Goal: Task Accomplishment & Management: Use online tool/utility

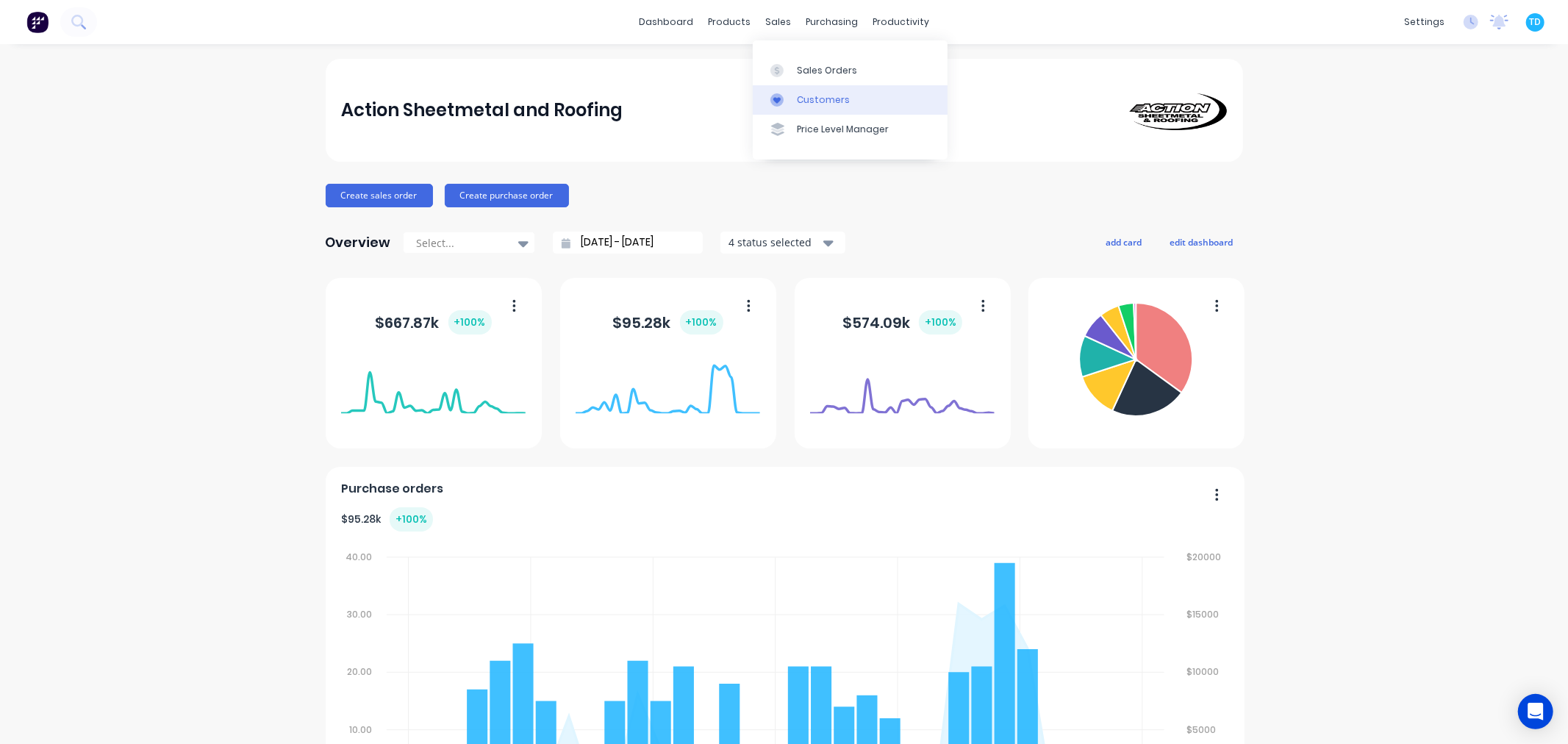
drag, startPoint x: 813, startPoint y: 69, endPoint x: 774, endPoint y: 91, distance: 44.8
click at [812, 69] on div "Sales Orders" at bounding box center [827, 71] width 60 height 13
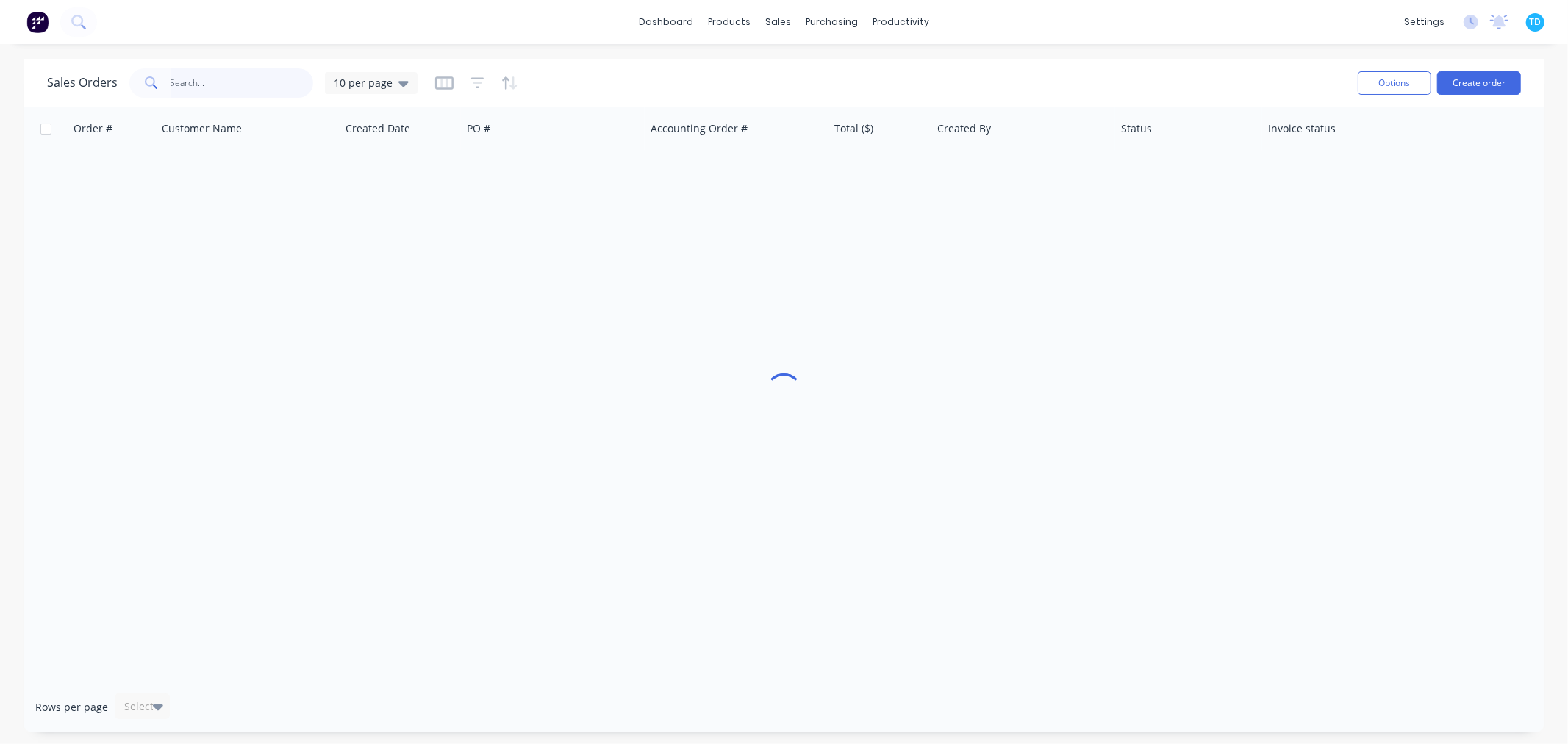
click at [230, 81] on input "text" at bounding box center [242, 83] width 143 height 29
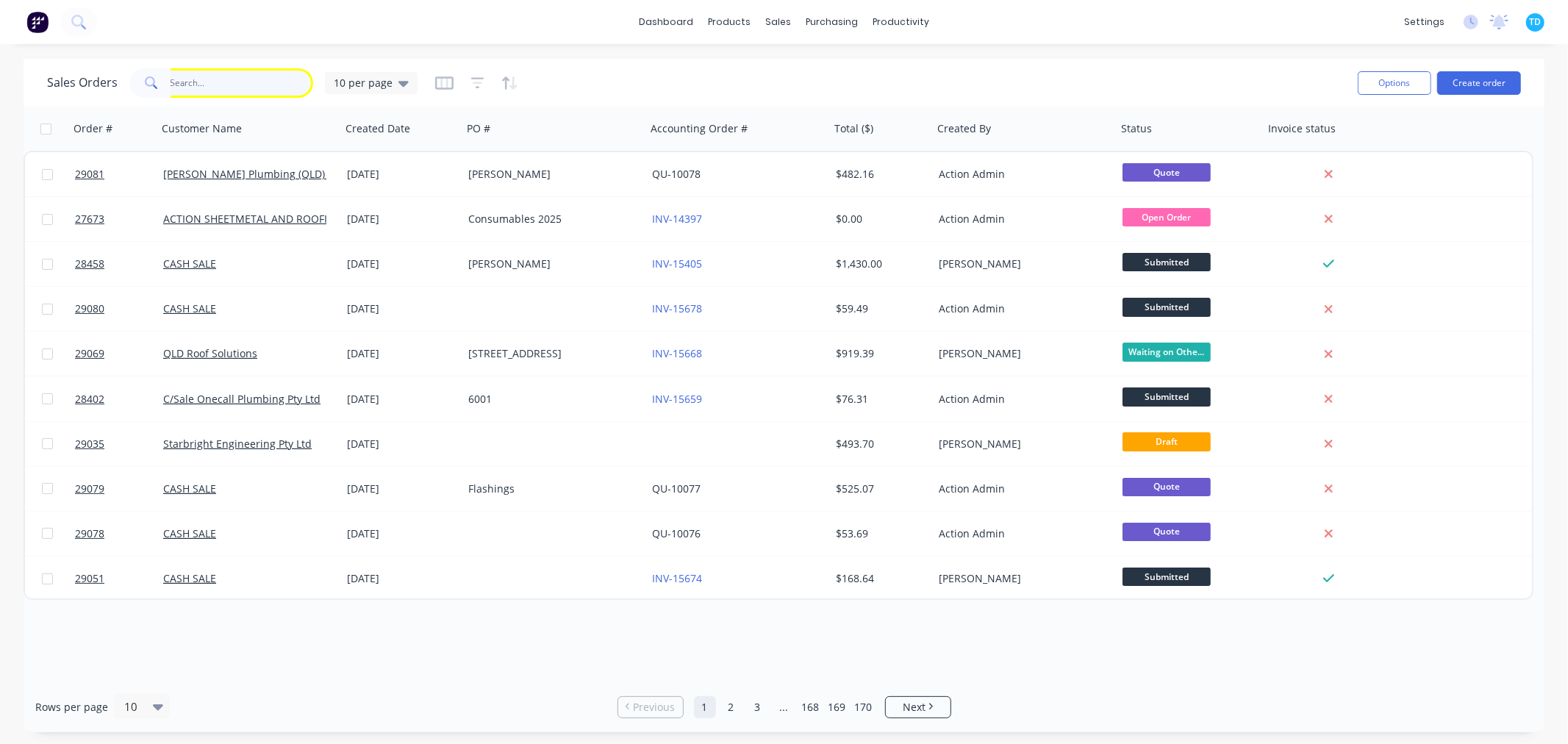
click at [239, 84] on input "text" at bounding box center [242, 83] width 143 height 29
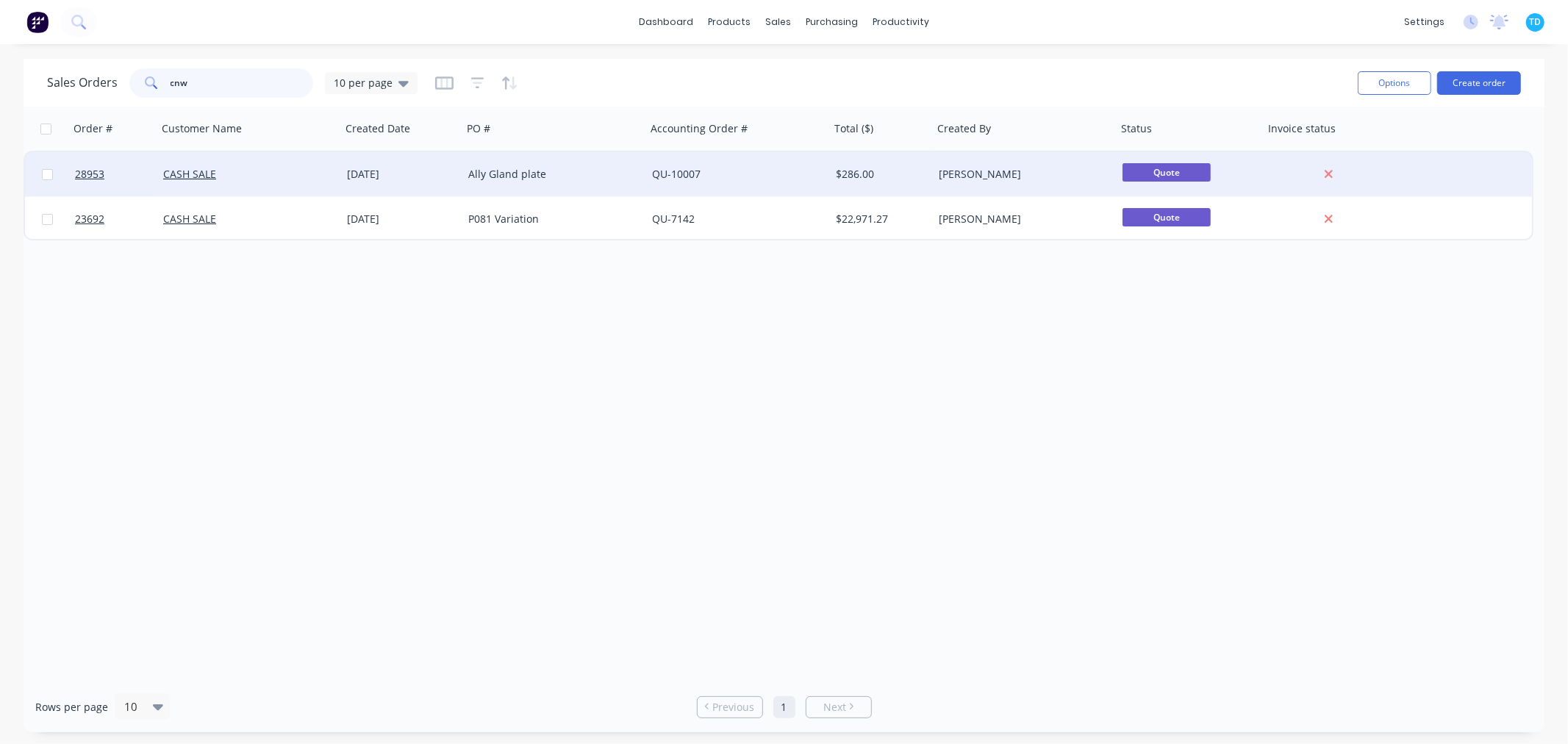
type input "cnw"
click at [482, 173] on div "Ally Gland plate" at bounding box center [550, 174] width 164 height 15
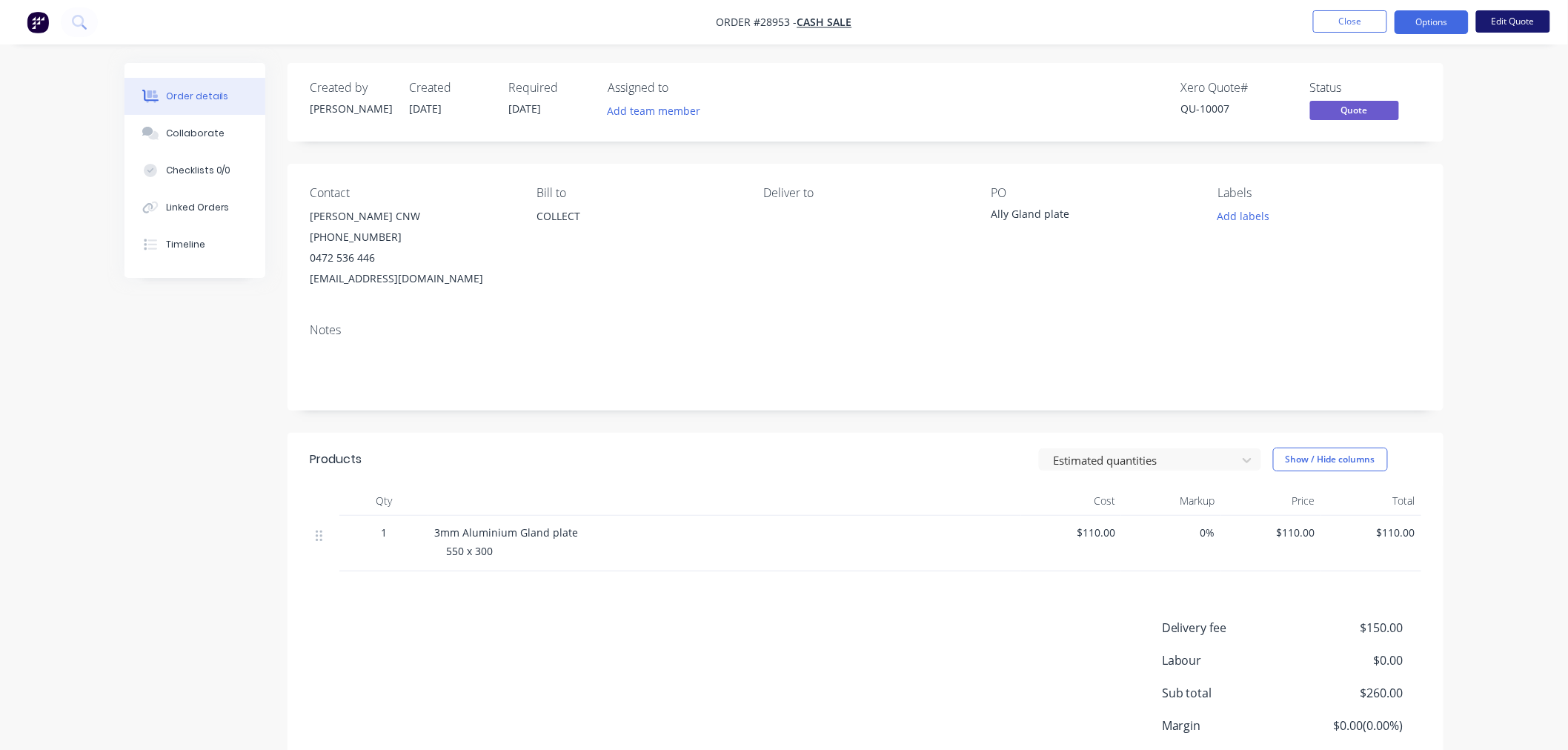
click at [1518, 17] on button "Edit Quote" at bounding box center [1513, 22] width 74 height 23
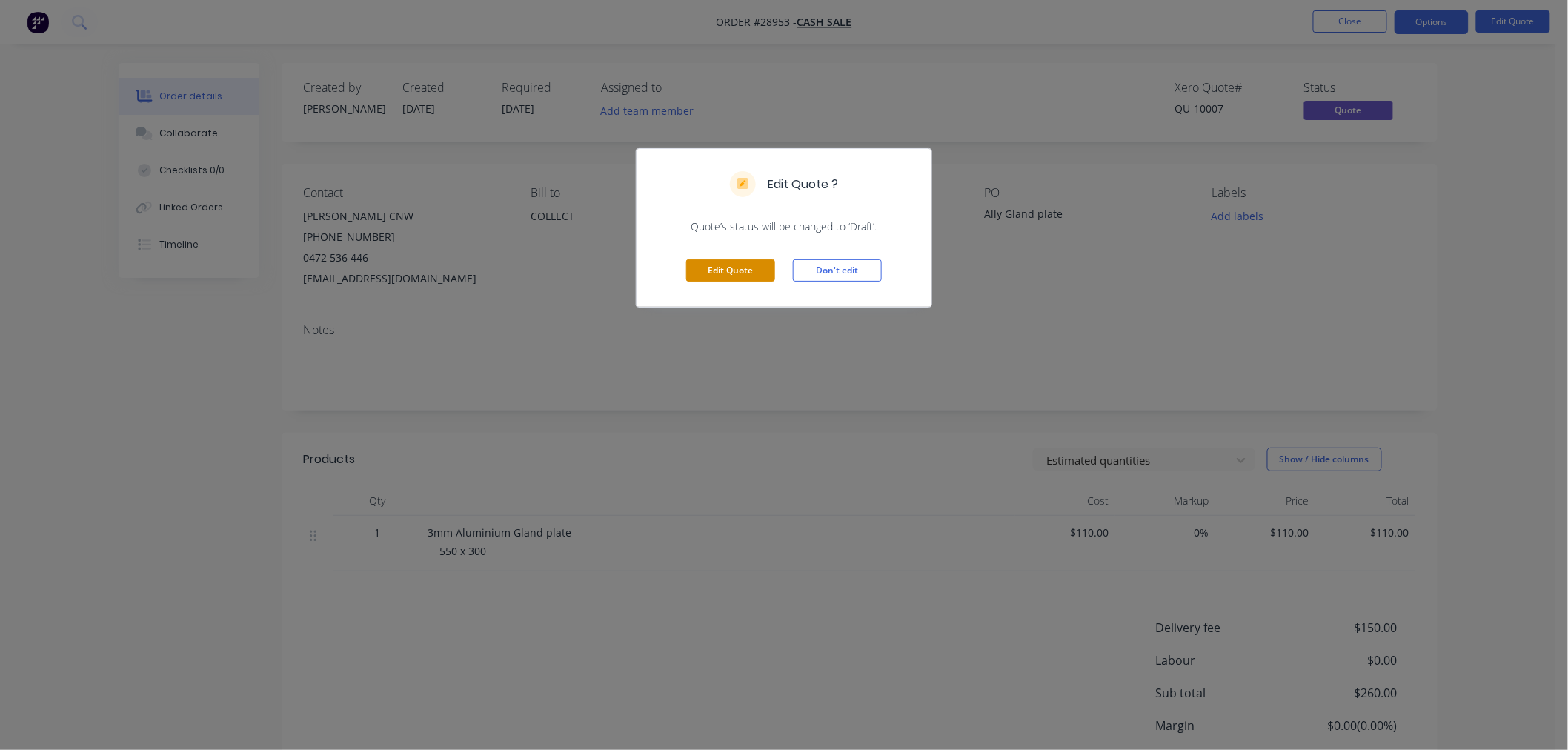
click at [754, 269] on button "Edit Quote" at bounding box center [731, 271] width 89 height 23
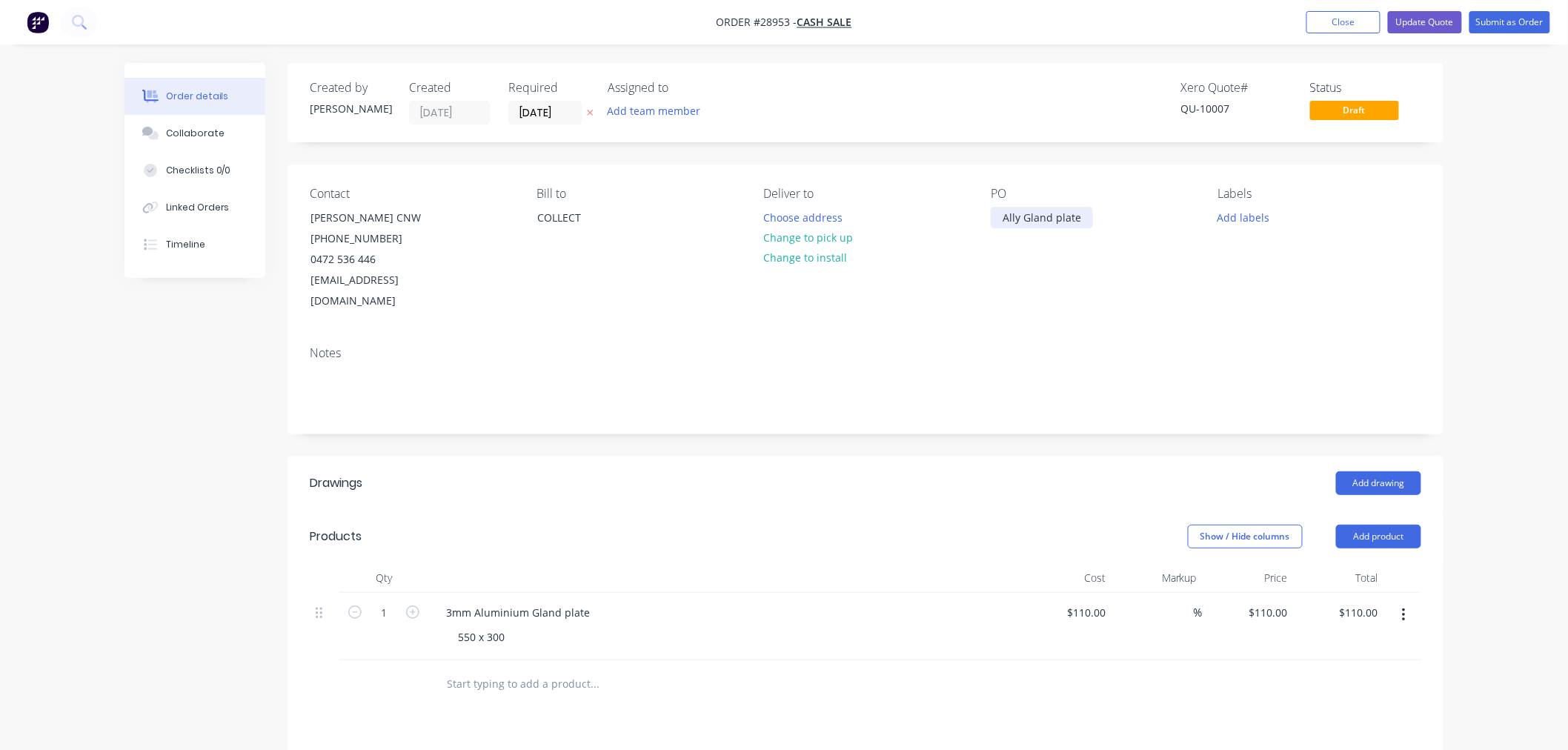
click at [1090, 216] on div "Ally Gland plate" at bounding box center [1042, 218] width 102 height 22
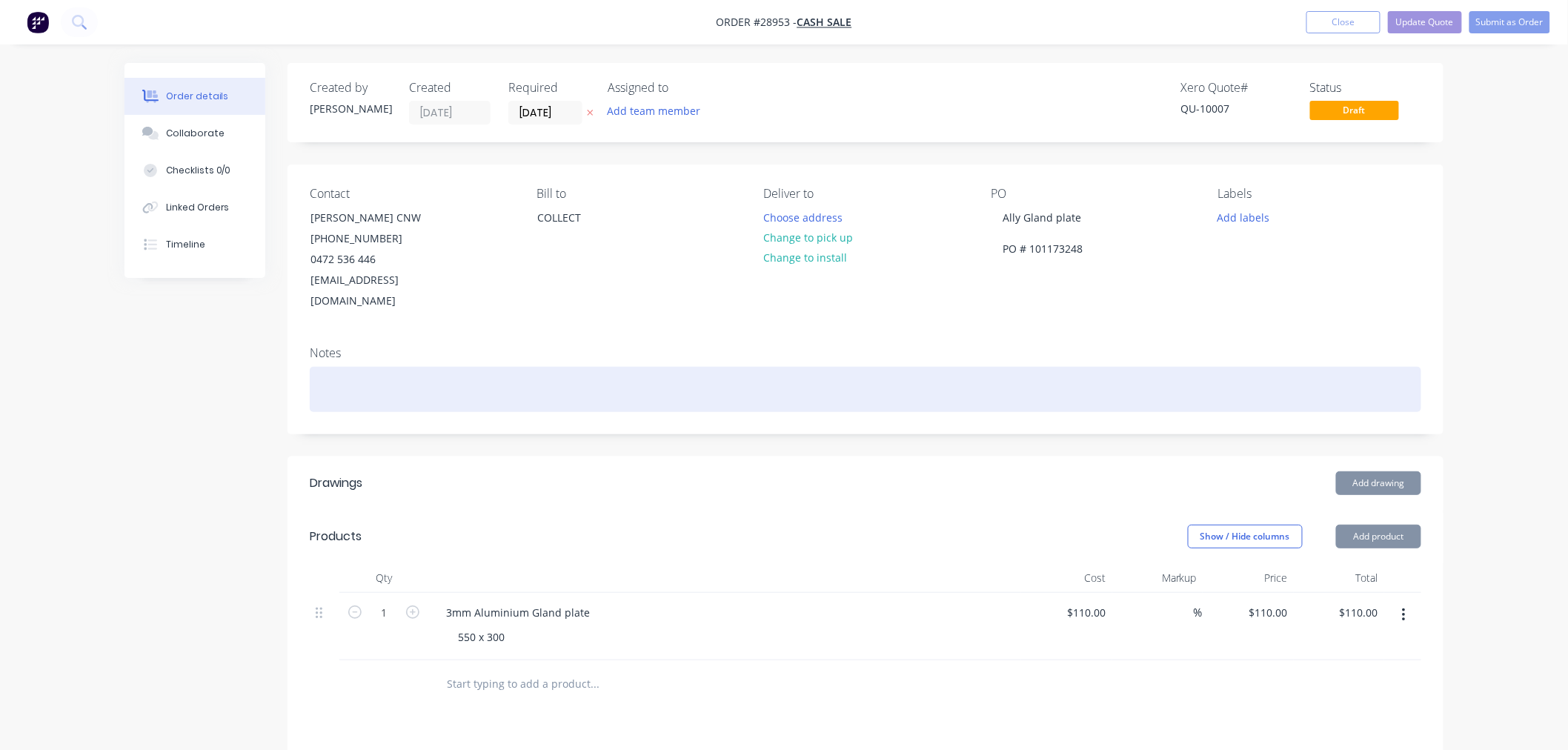
click at [1119, 367] on div at bounding box center [866, 389] width 1112 height 45
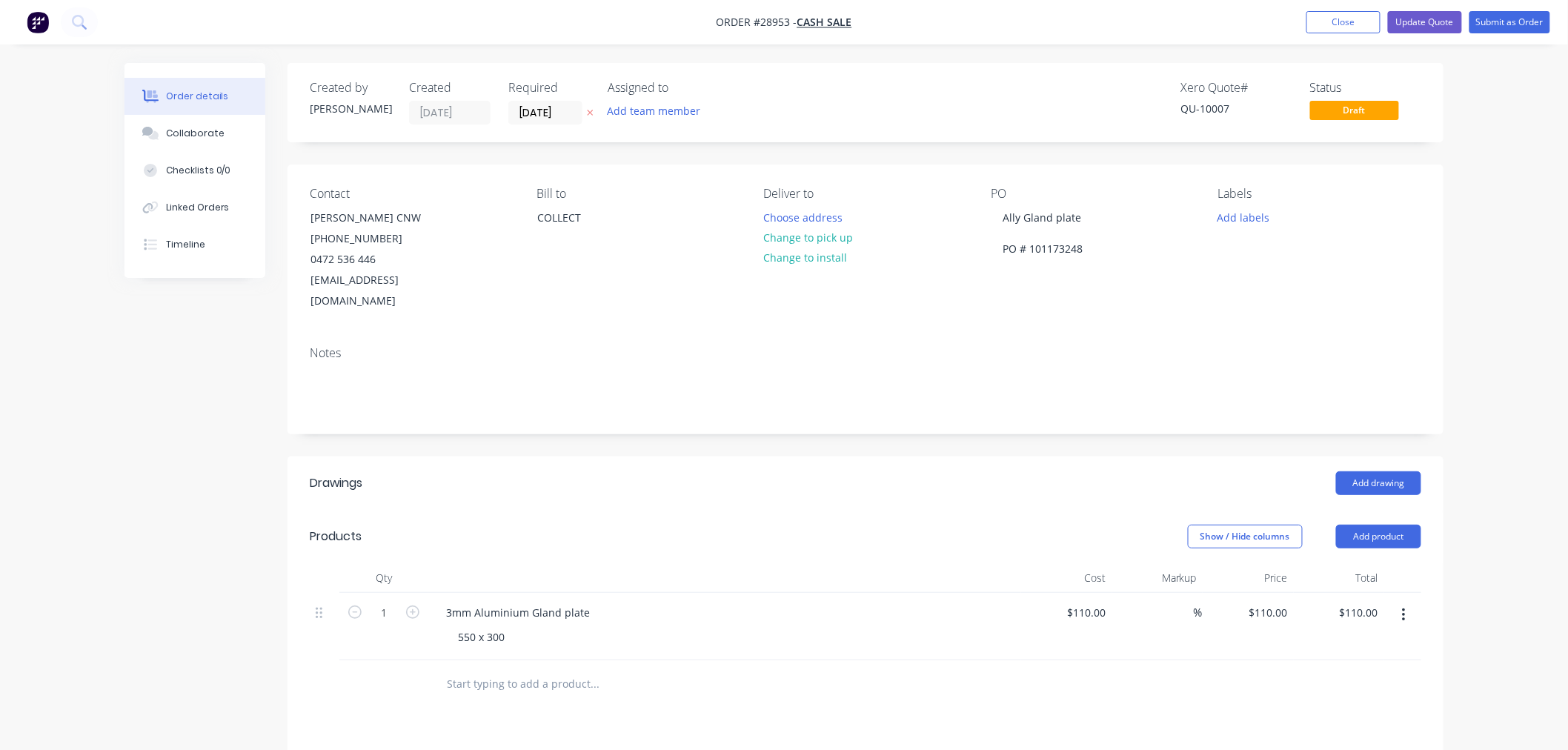
click at [550, 98] on div "Required 30/09/25" at bounding box center [549, 102] width 81 height 44
click at [551, 110] on input "30/09/25" at bounding box center [545, 113] width 72 height 23
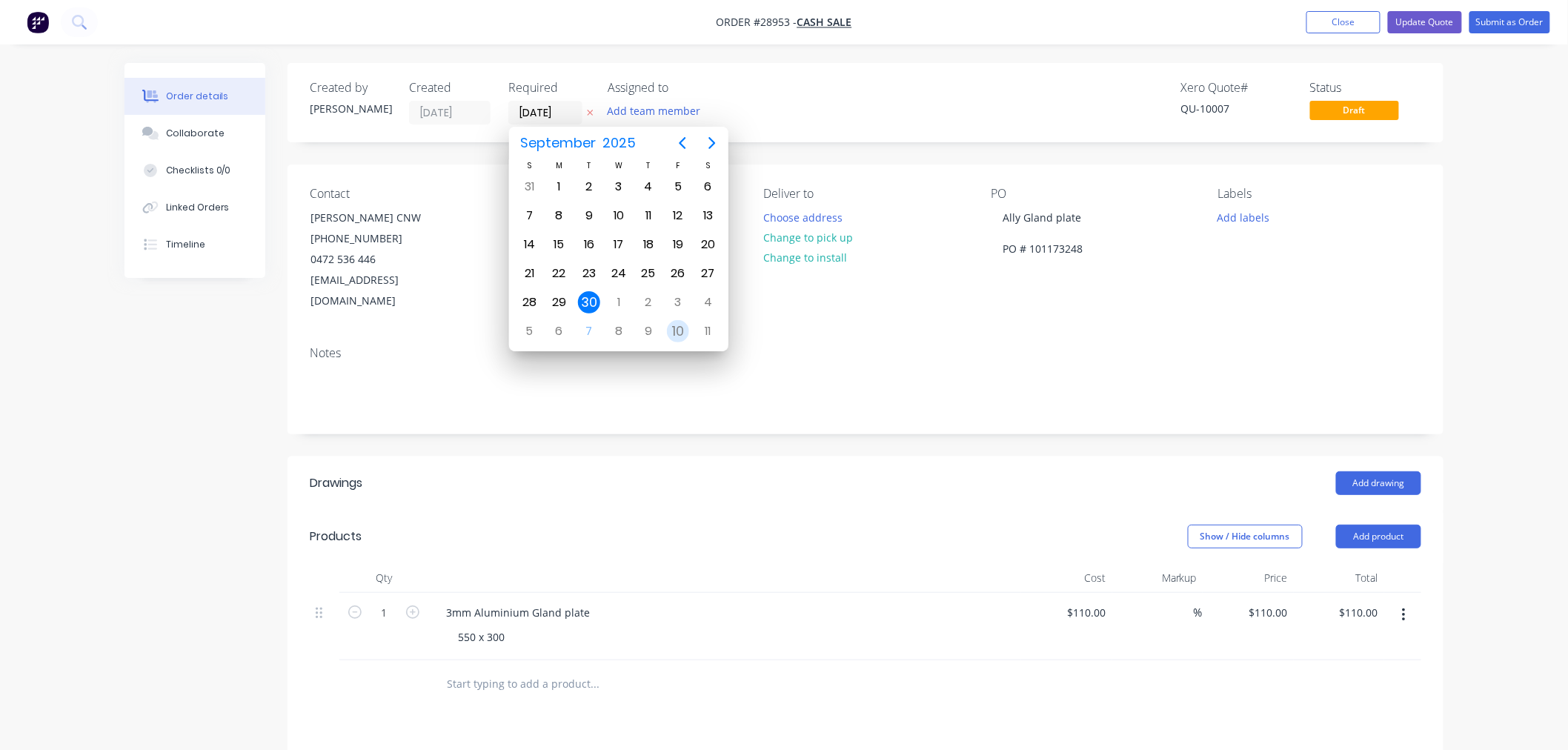
click at [668, 329] on div "10" at bounding box center [678, 331] width 23 height 23
type input "10/10/25"
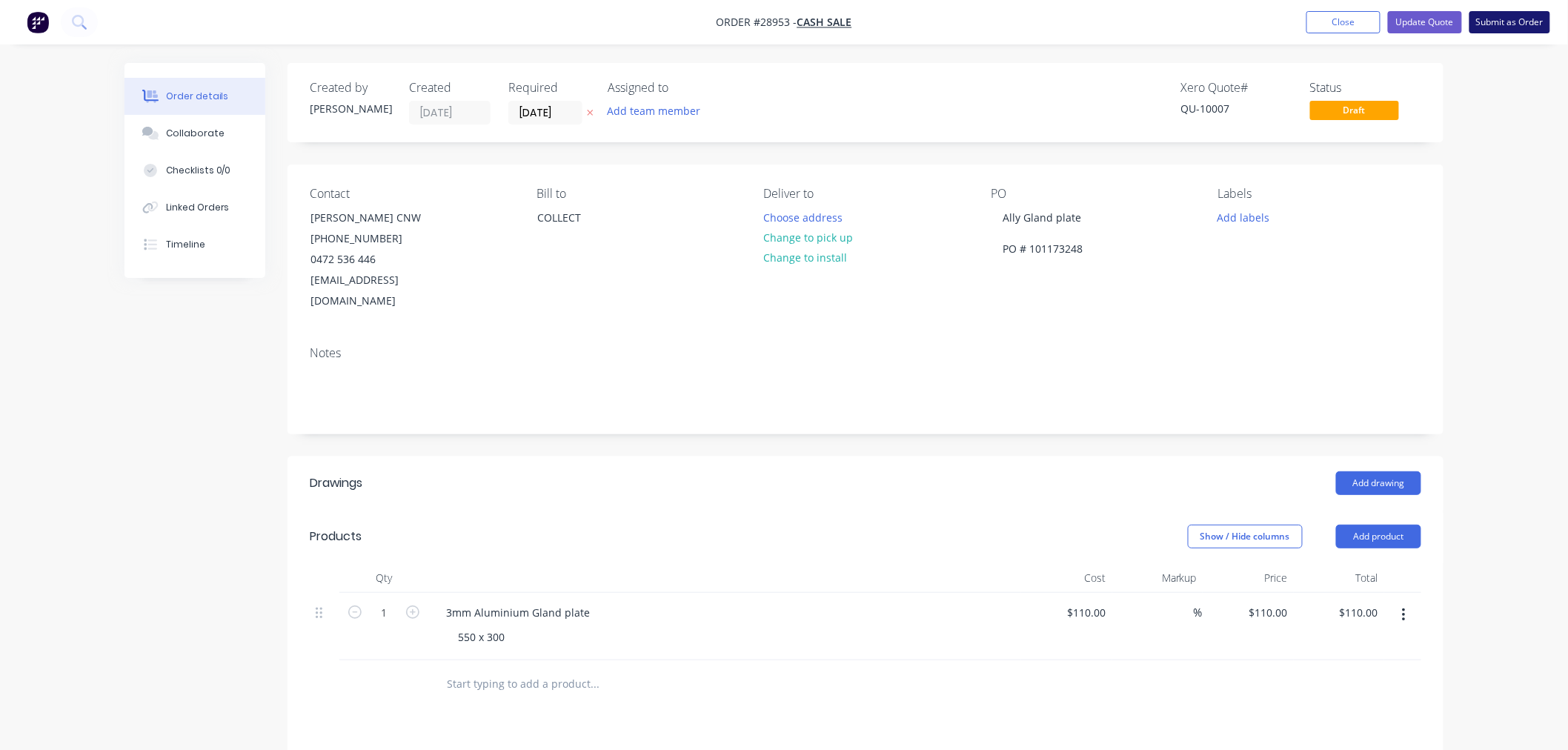
click at [1506, 20] on button "Submit as Order" at bounding box center [1509, 23] width 81 height 23
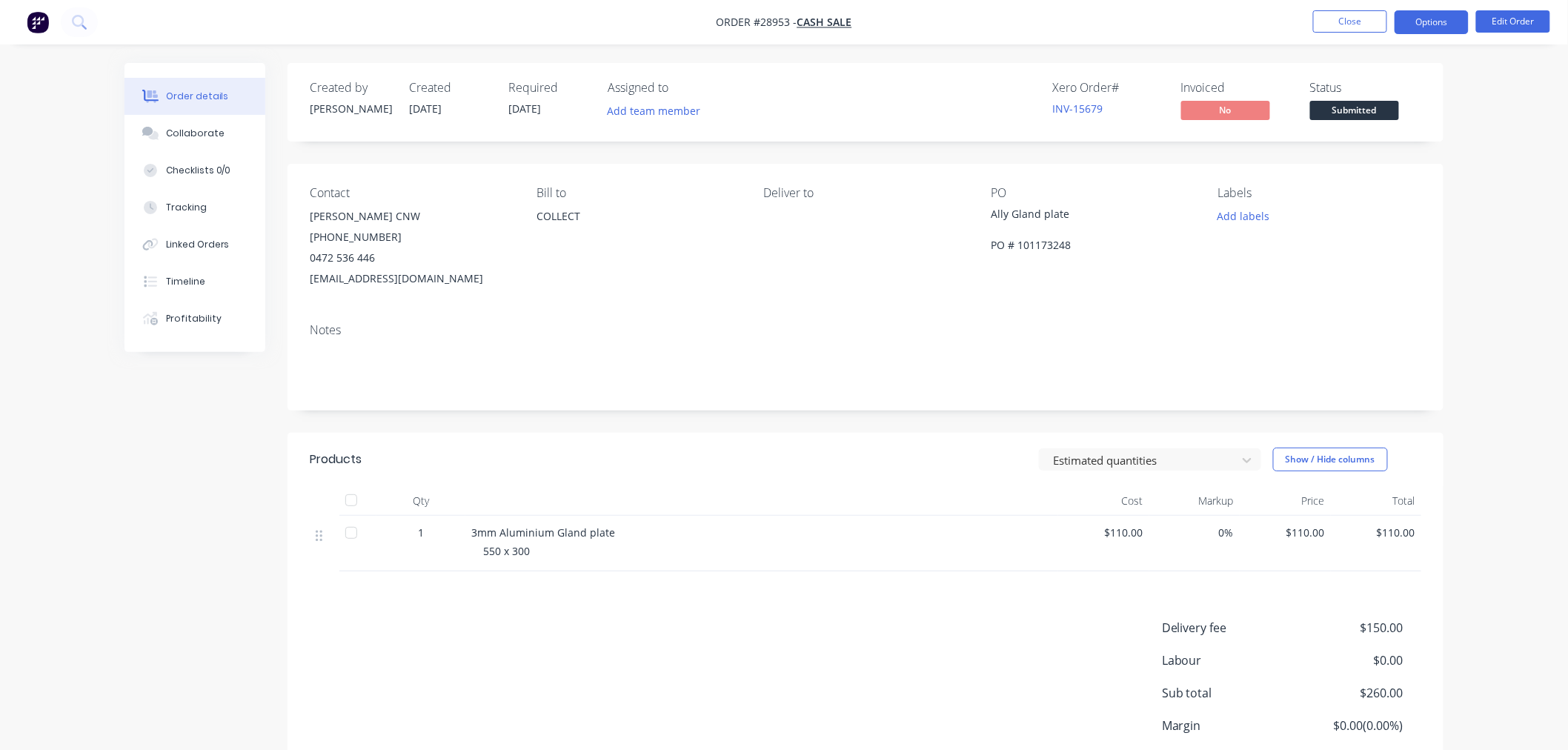
click at [1457, 24] on button "Options" at bounding box center [1432, 23] width 74 height 24
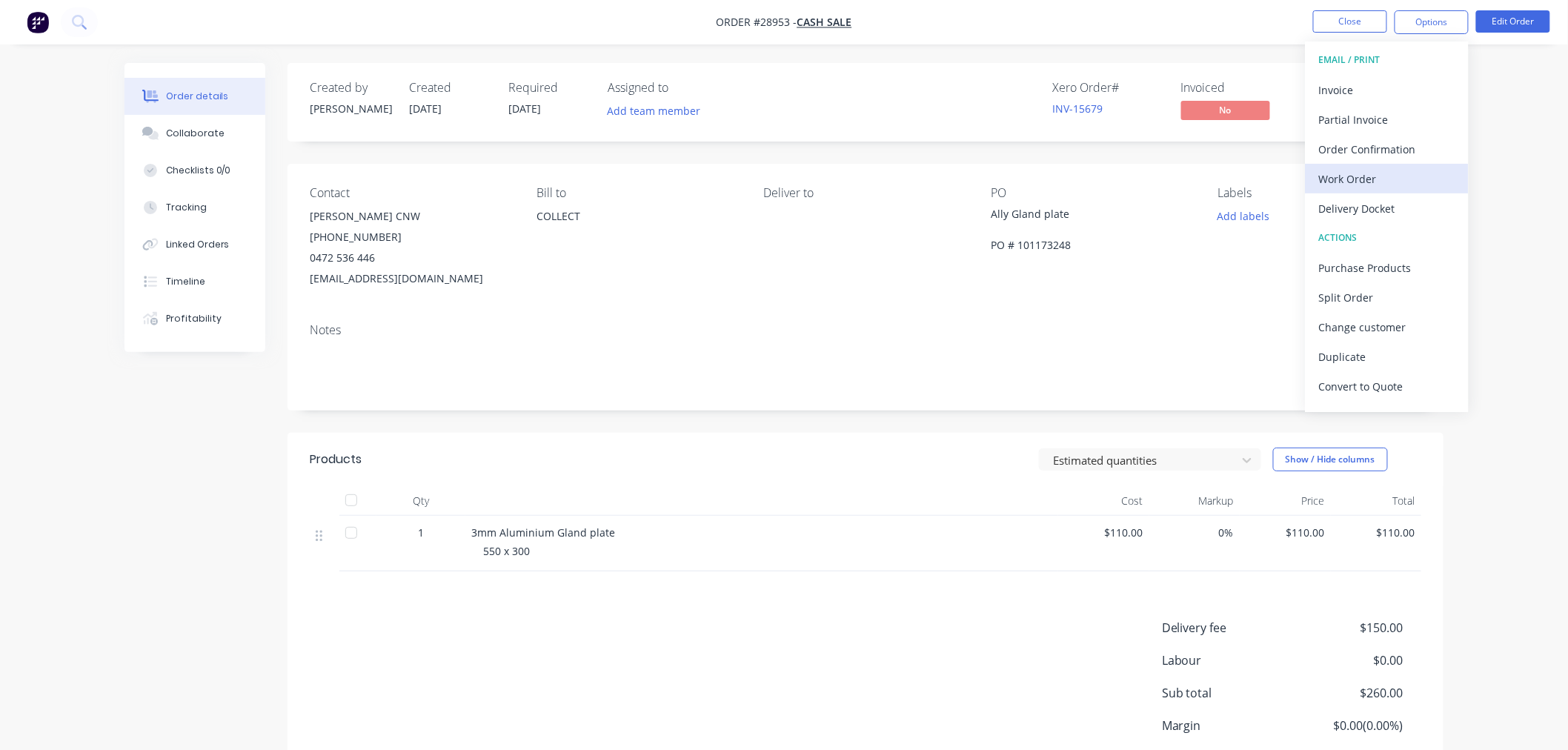
click at [1369, 176] on div "Work Order" at bounding box center [1387, 178] width 136 height 22
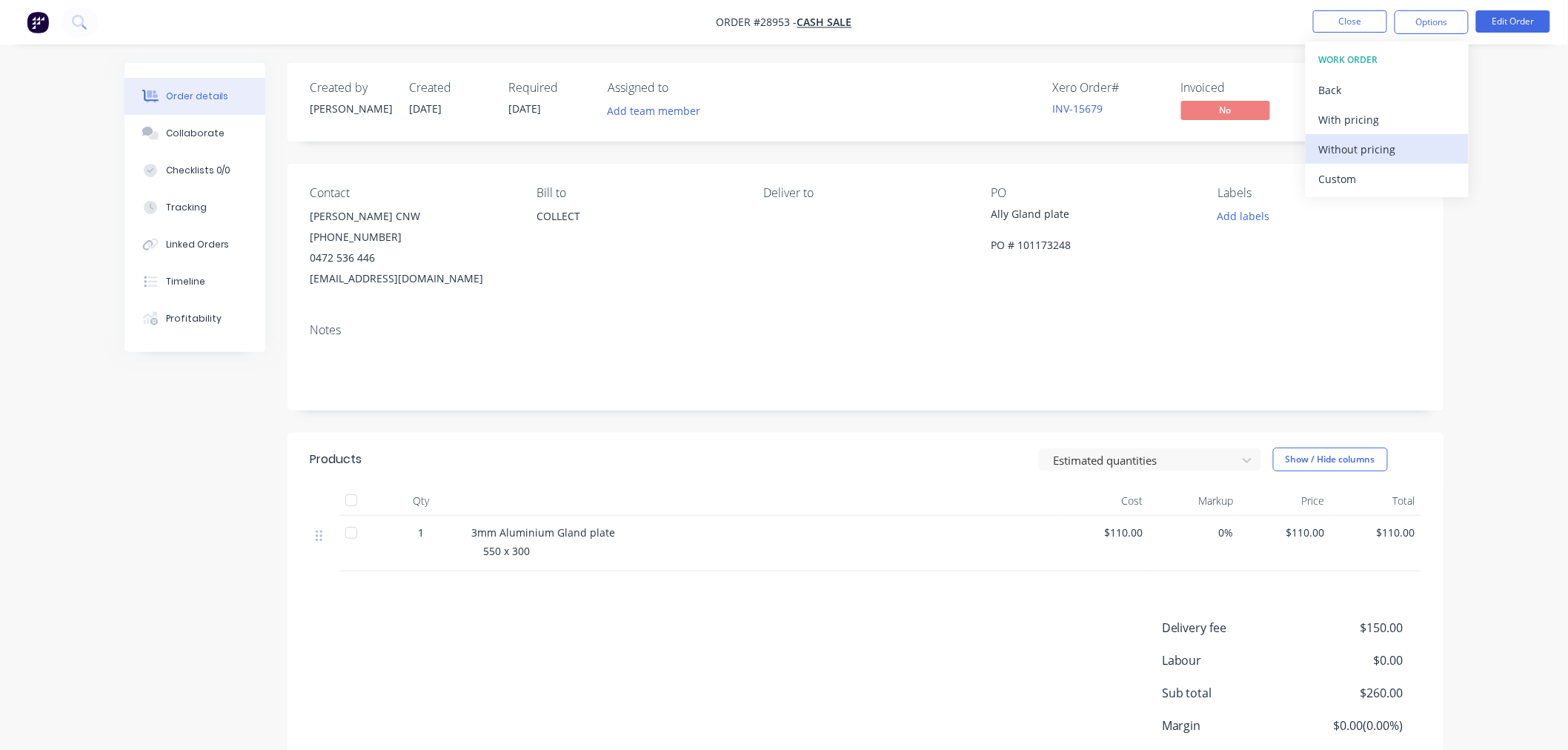
click at [1363, 159] on div "Without pricing" at bounding box center [1387, 149] width 136 height 22
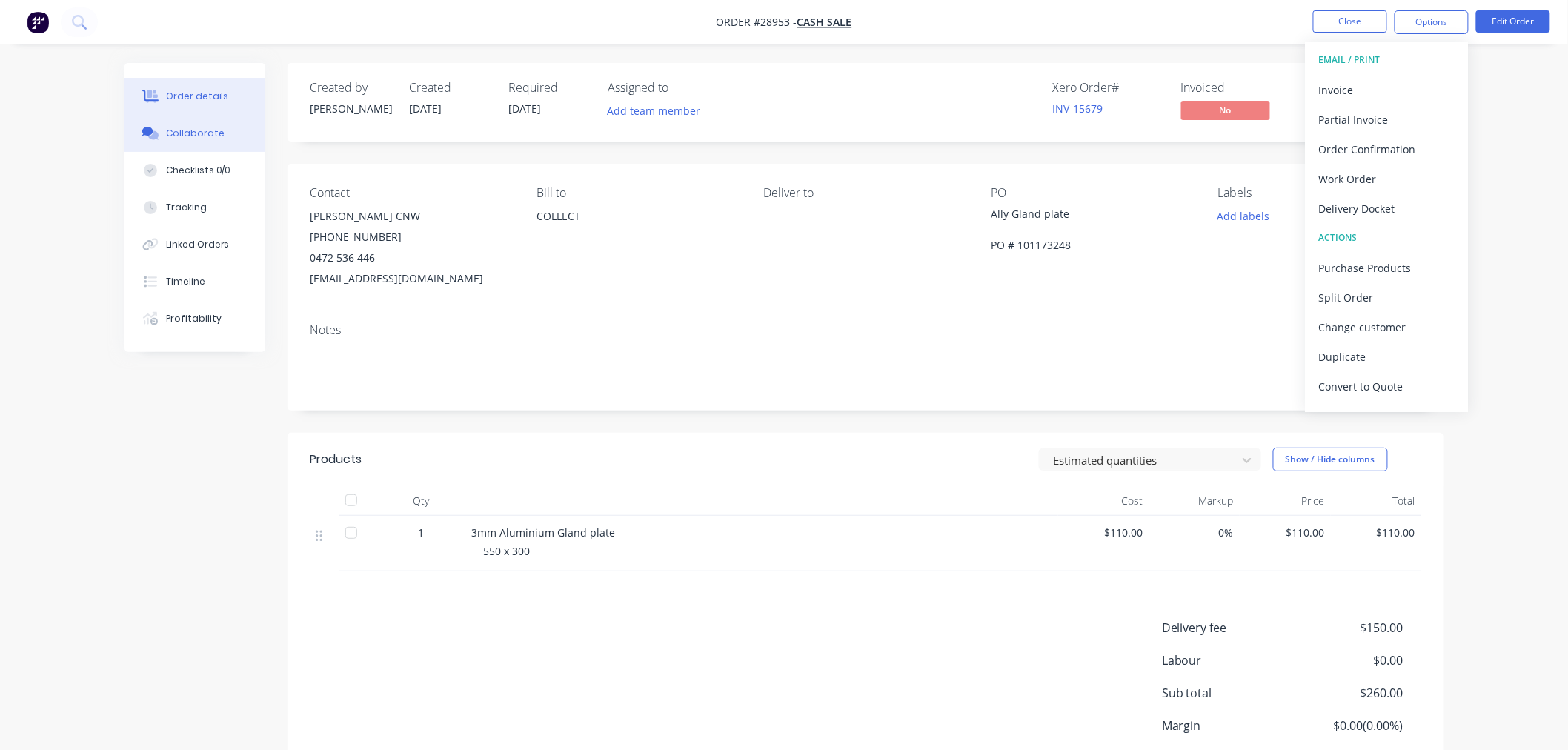
click at [211, 129] on div "Collaborate" at bounding box center [196, 133] width 59 height 14
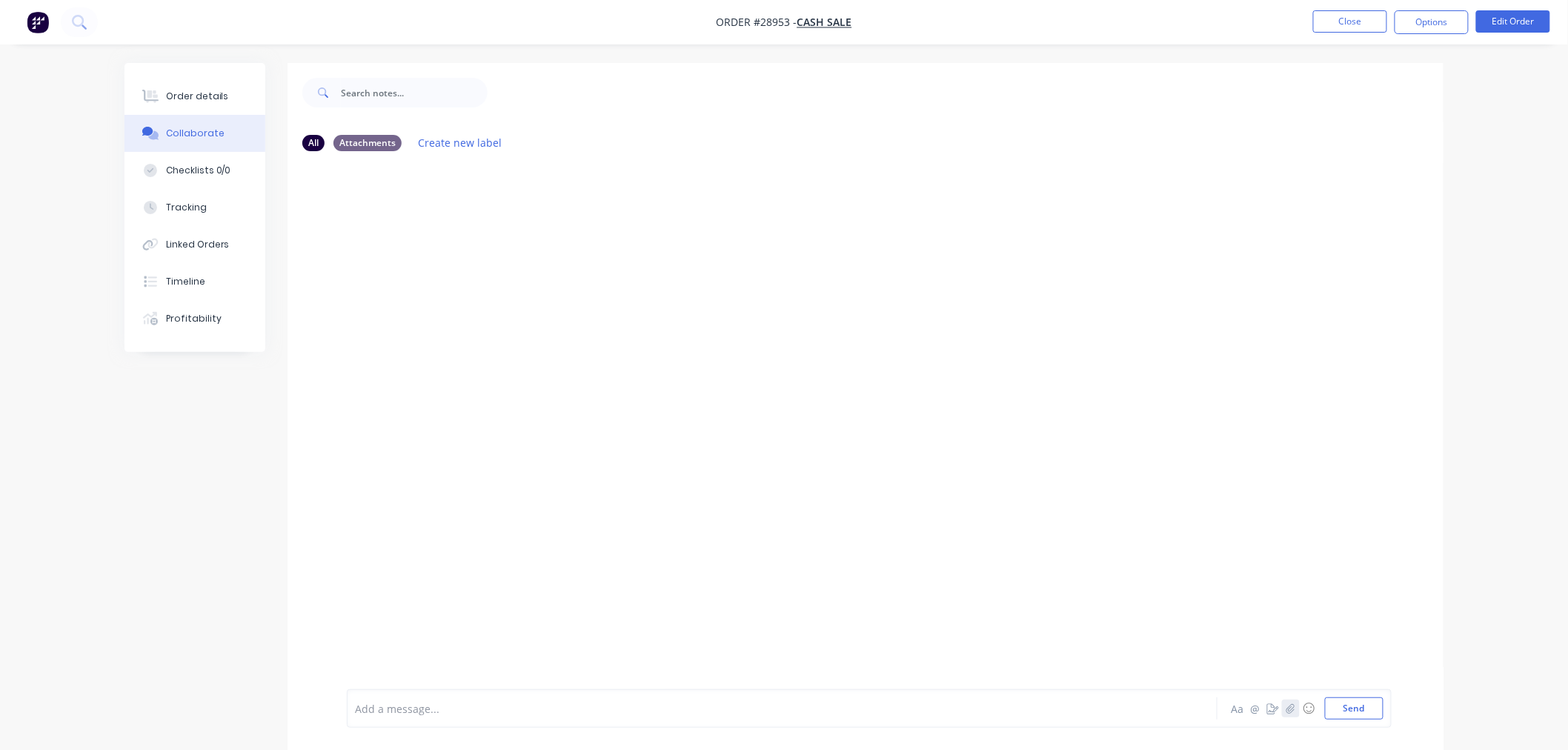
click at [1289, 709] on icon "button" at bounding box center [1290, 708] width 8 height 10
click at [1340, 712] on button "Send" at bounding box center [1354, 709] width 59 height 23
click at [169, 90] on div "Order details" at bounding box center [198, 96] width 63 height 14
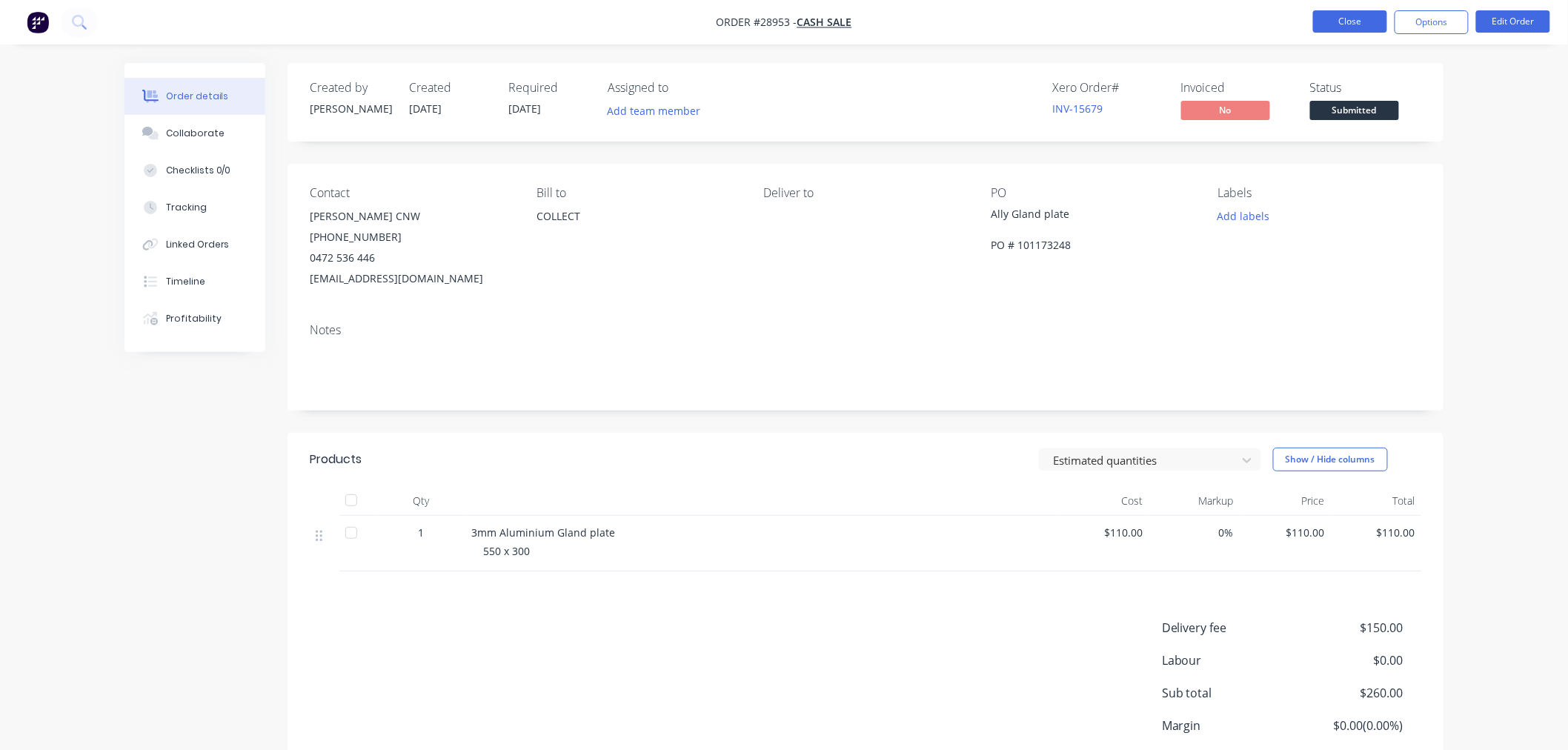
click at [1375, 23] on button "Close" at bounding box center [1350, 22] width 74 height 23
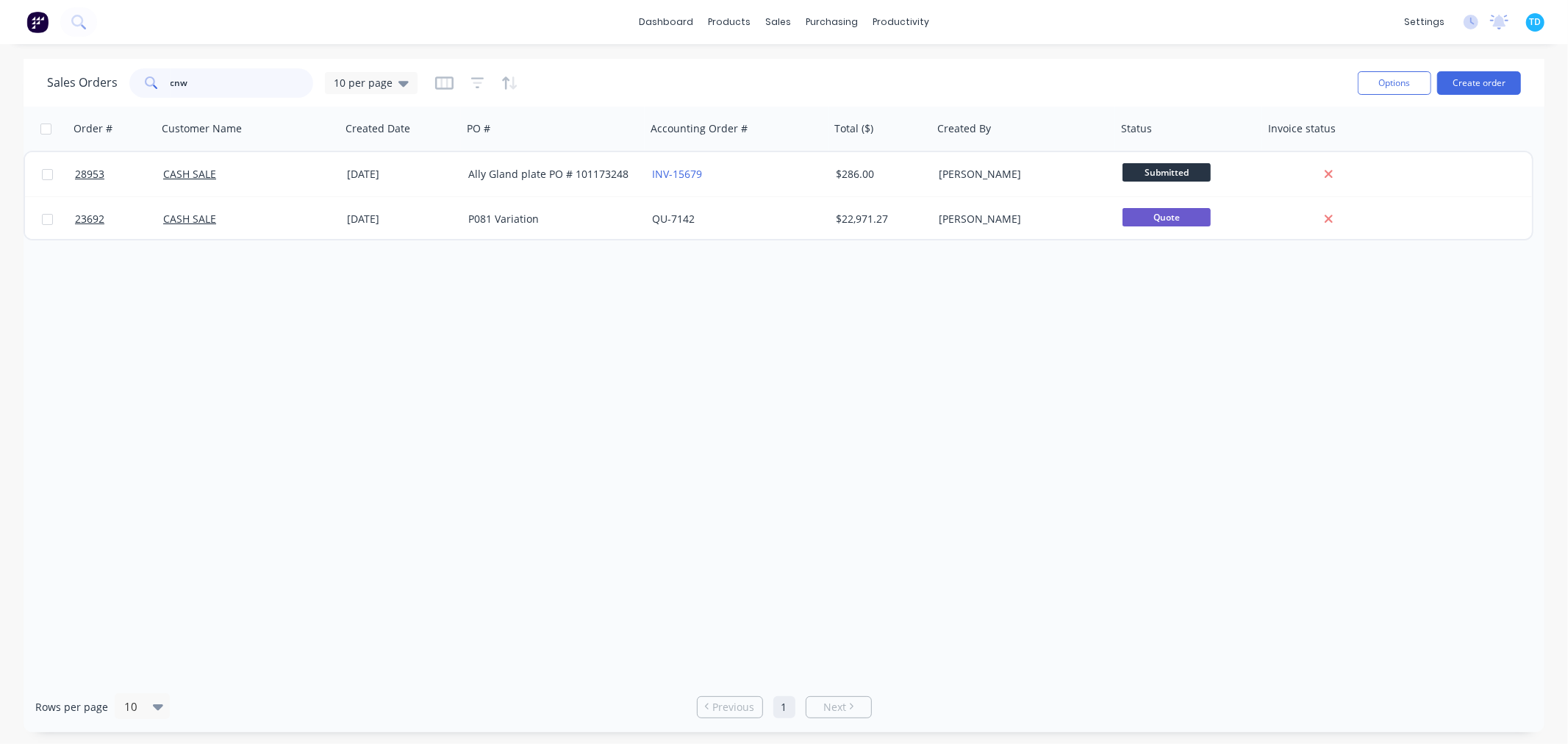
drag, startPoint x: 196, startPoint y: 87, endPoint x: 165, endPoint y: 88, distance: 31.0
click at [165, 88] on div "cnw" at bounding box center [221, 83] width 184 height 29
type input "28537"
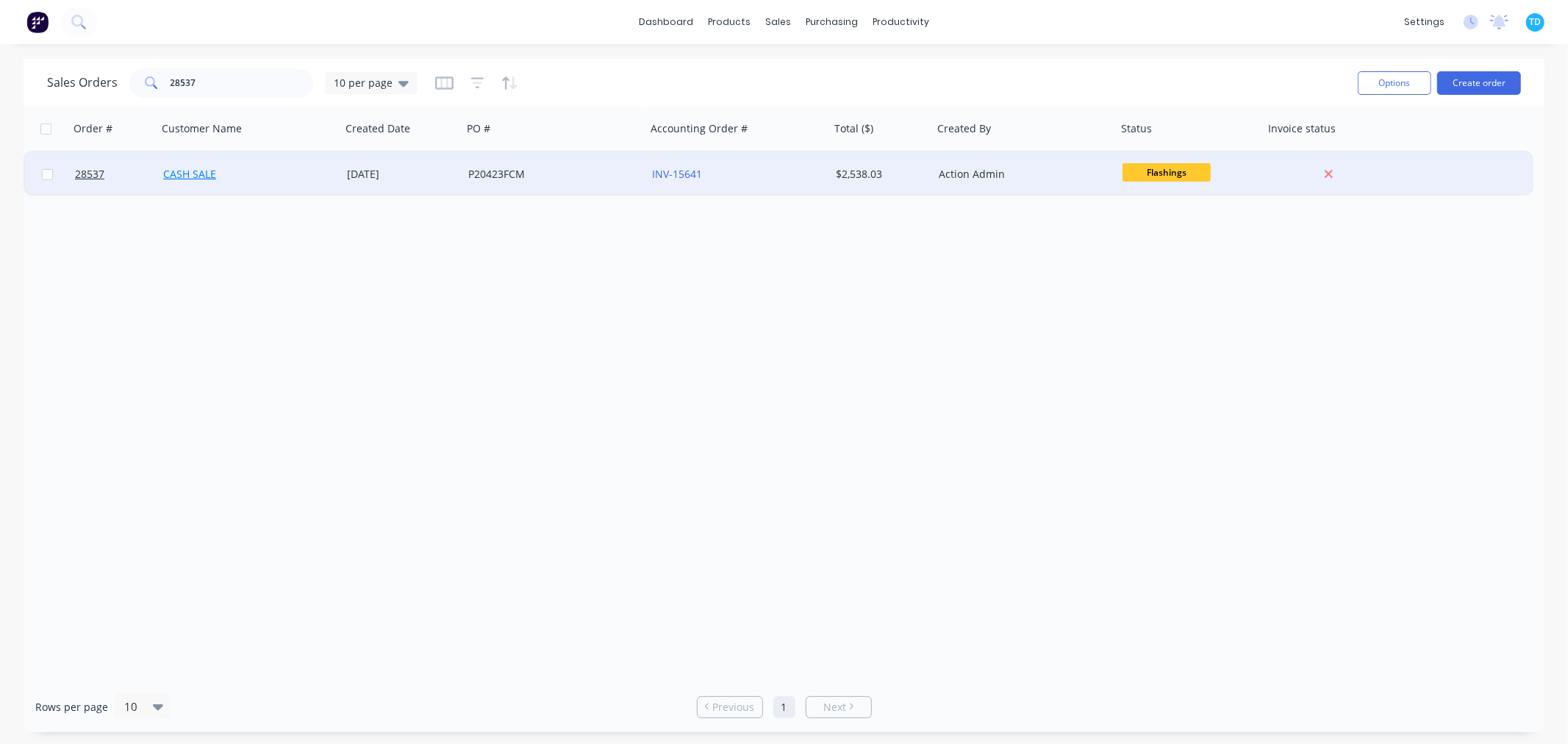
click at [173, 176] on link "CASH SALE" at bounding box center [190, 173] width 53 height 14
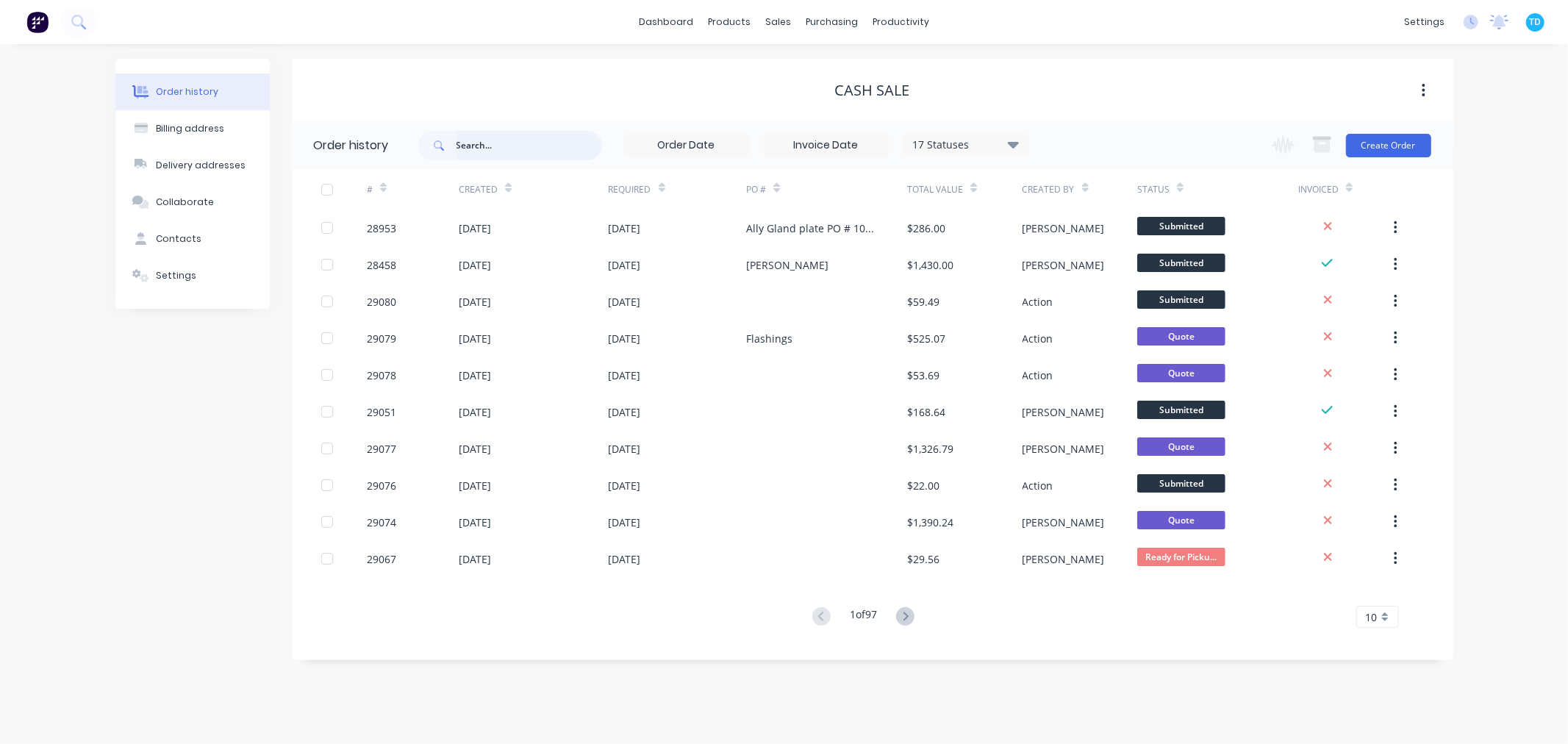
click at [491, 142] on input "text" at bounding box center [529, 145] width 146 height 29
type input "28537"
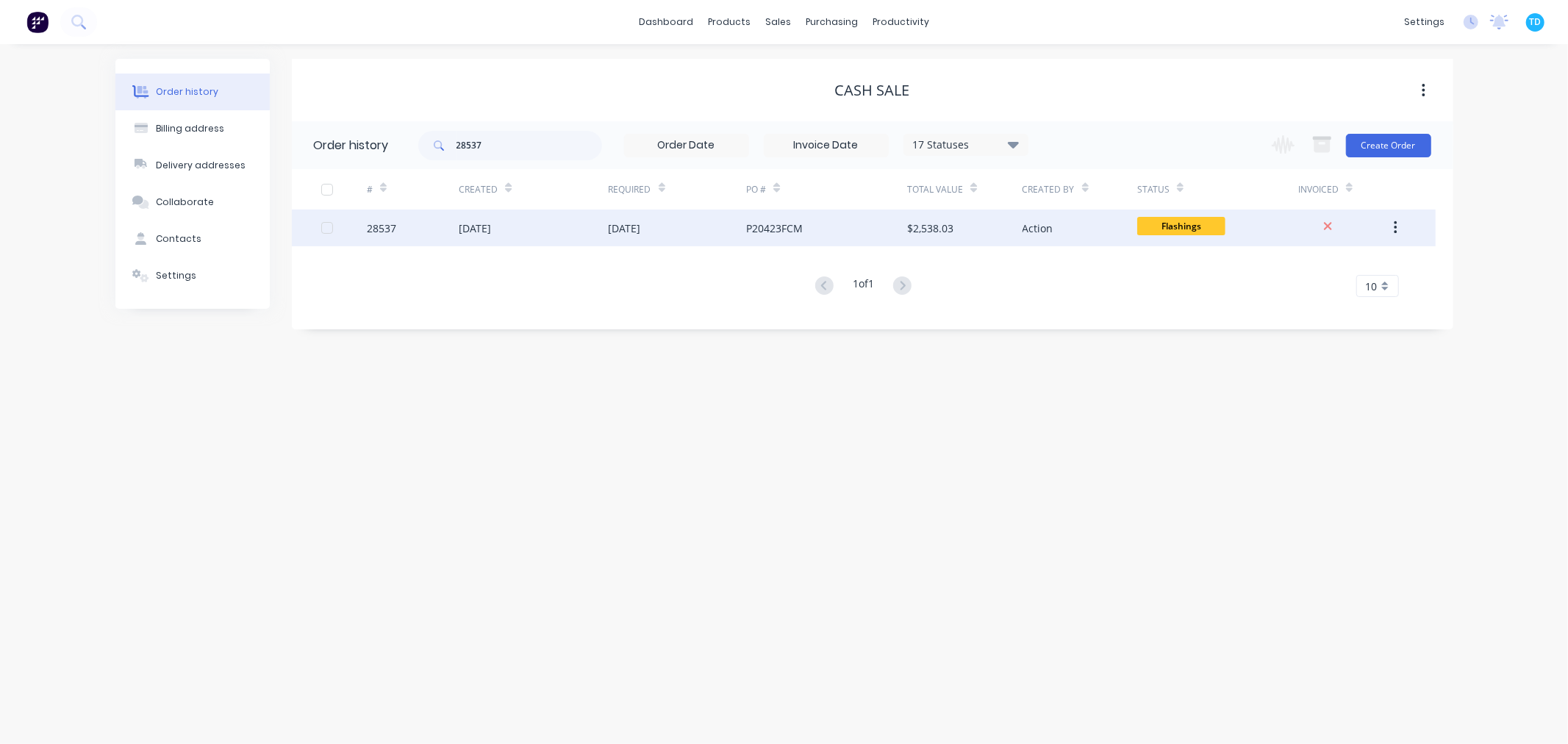
click at [751, 234] on div "P20423FCM" at bounding box center [774, 228] width 57 height 16
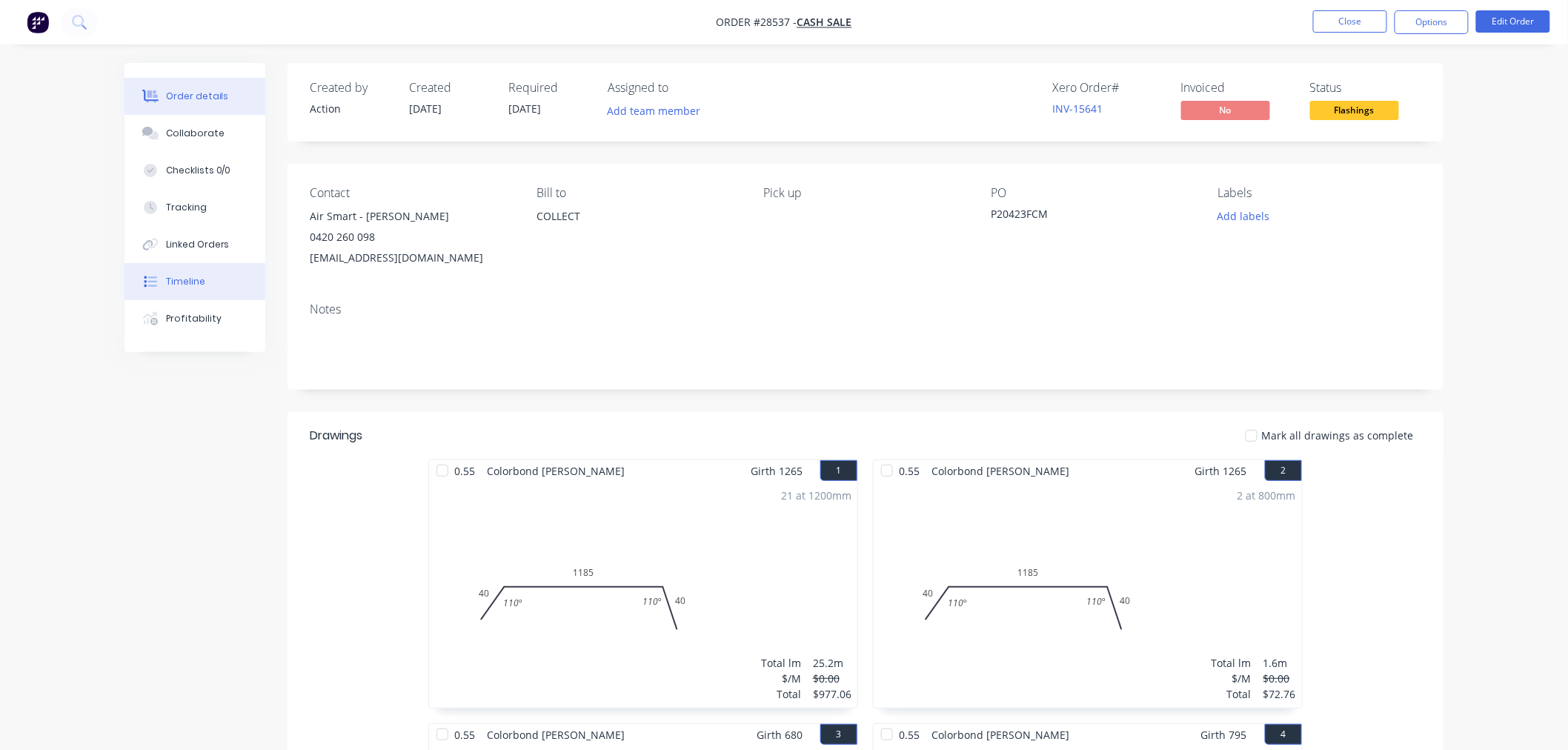
click at [190, 280] on div "Timeline" at bounding box center [186, 282] width 39 height 14
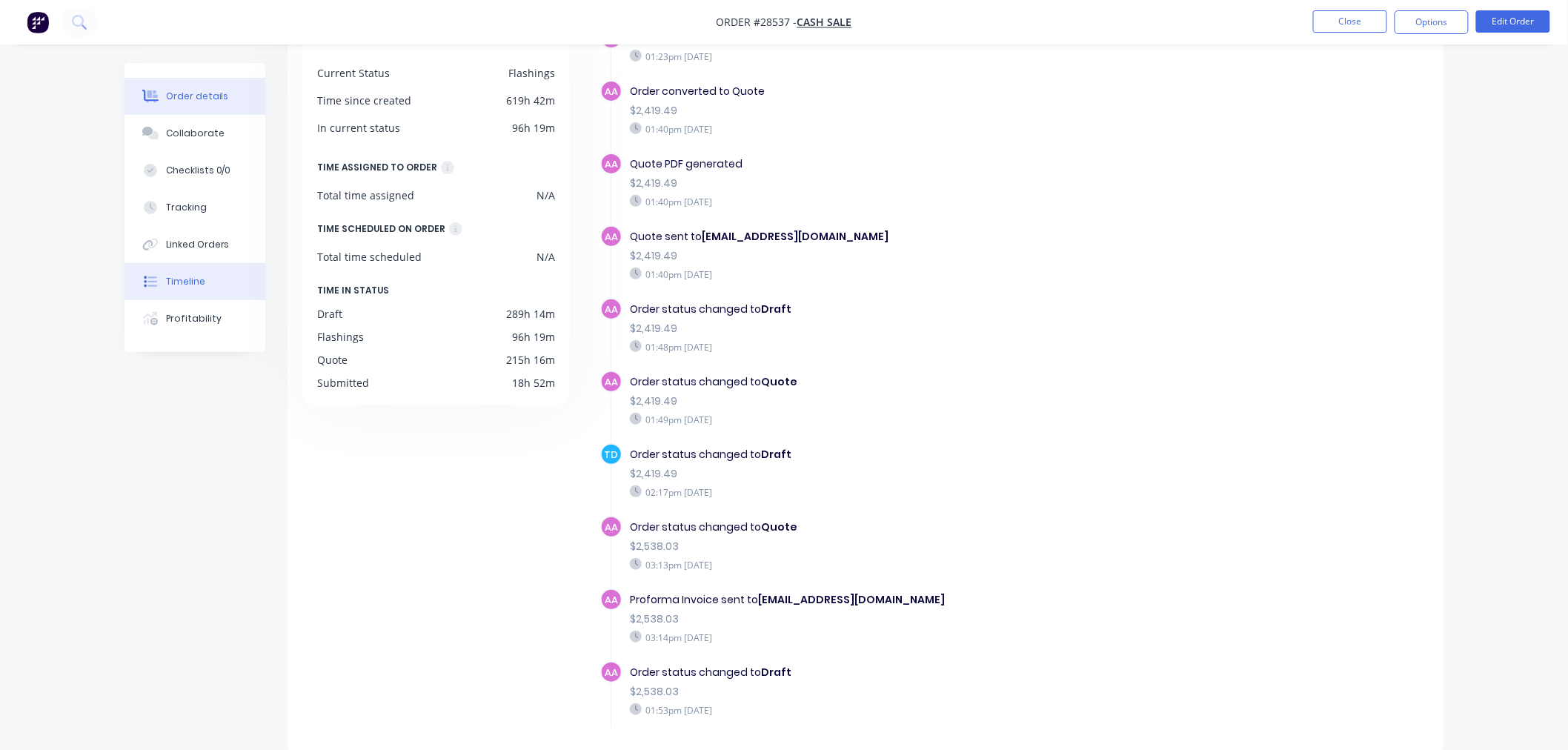
click at [201, 96] on div "Order details" at bounding box center [198, 96] width 63 height 14
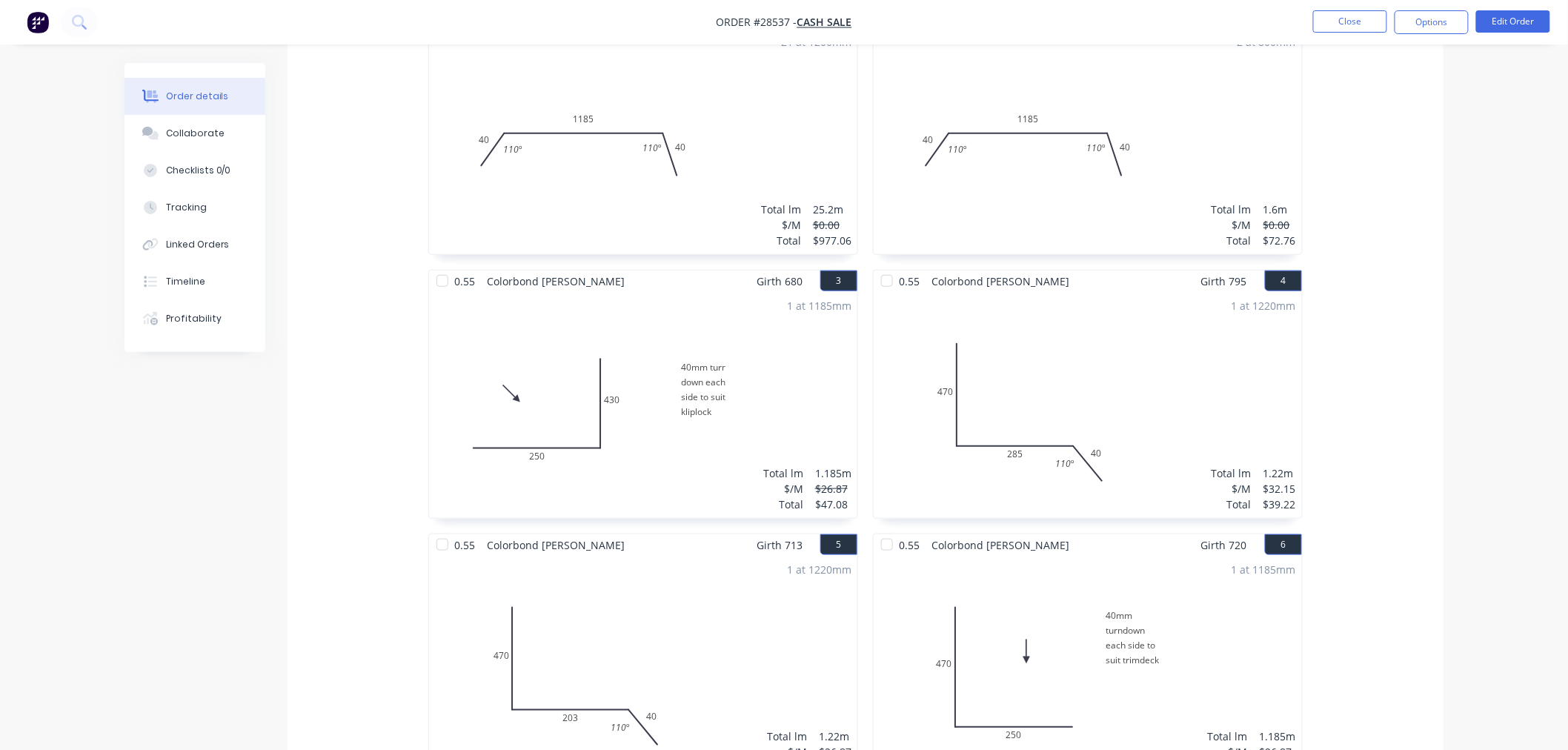
scroll to position [494, 0]
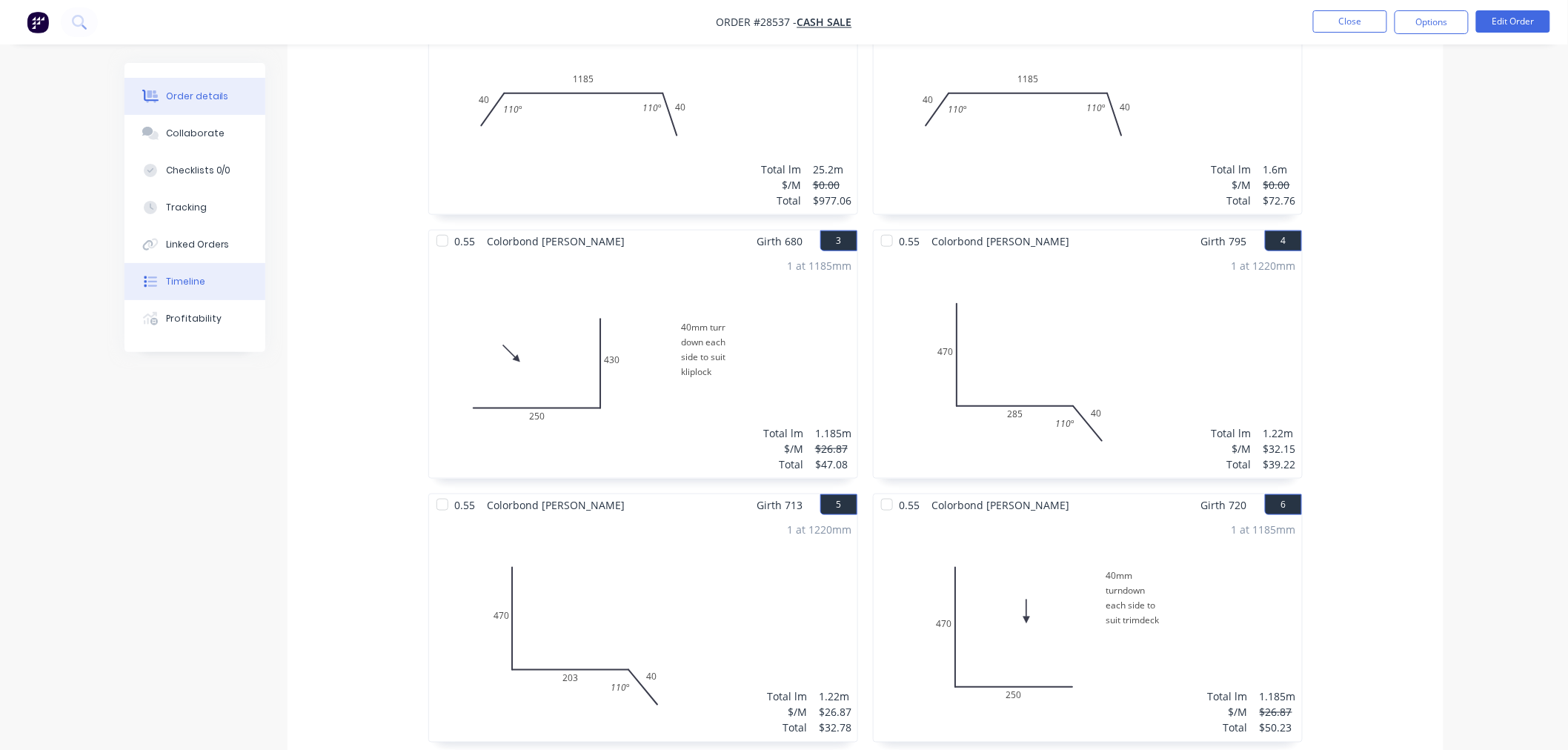
click at [218, 285] on button "Timeline" at bounding box center [194, 281] width 141 height 37
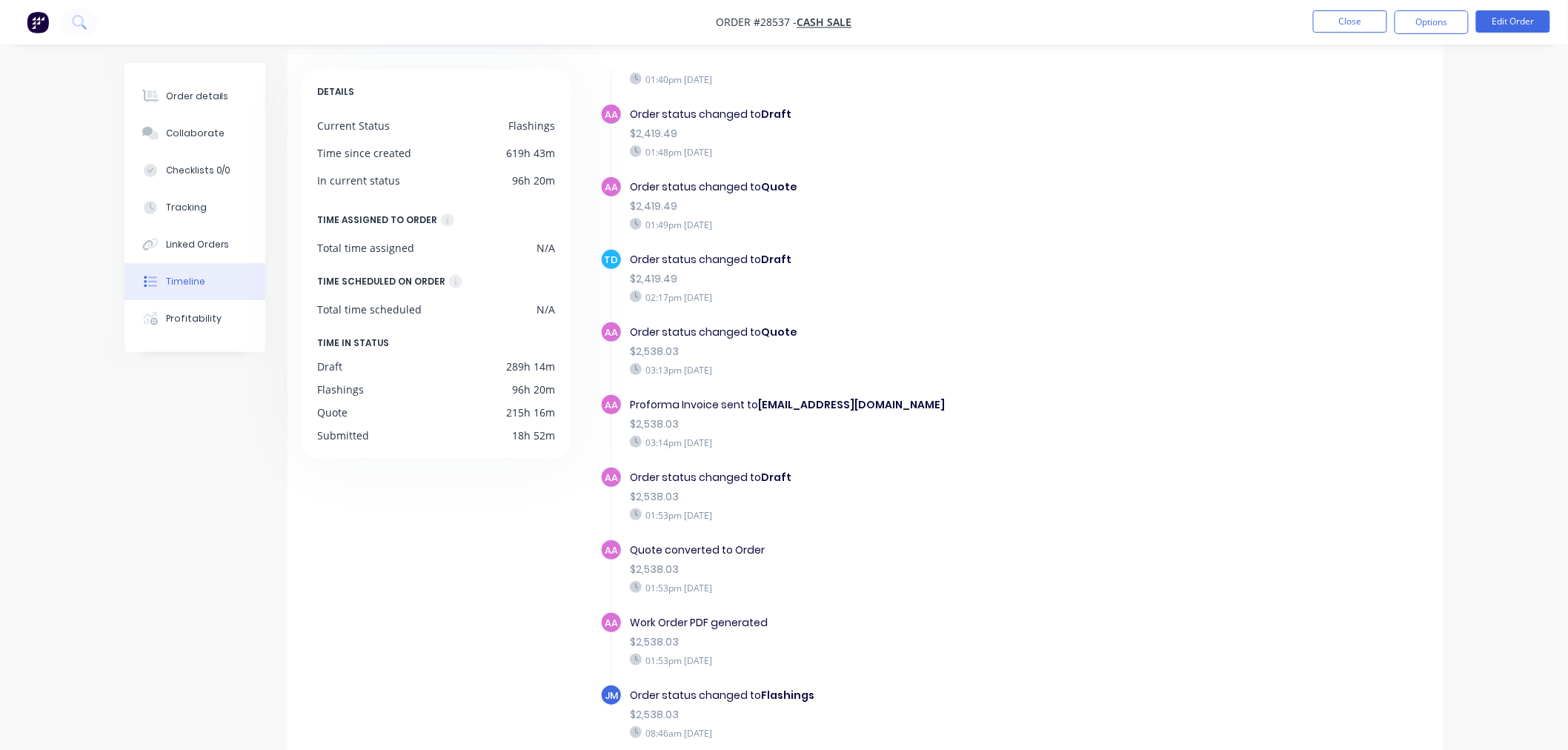
scroll to position [110, 0]
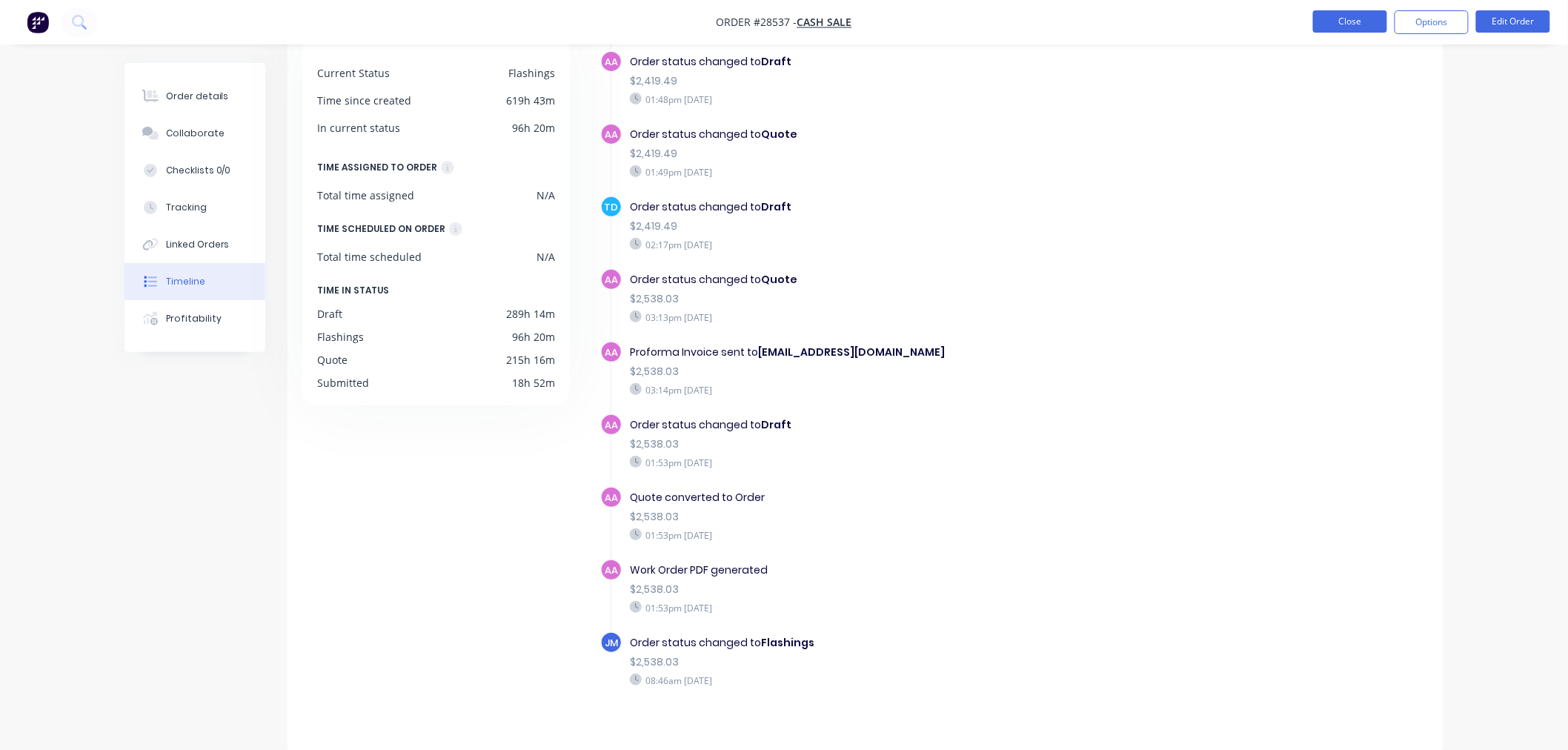
click at [1356, 23] on button "Close" at bounding box center [1350, 22] width 74 height 23
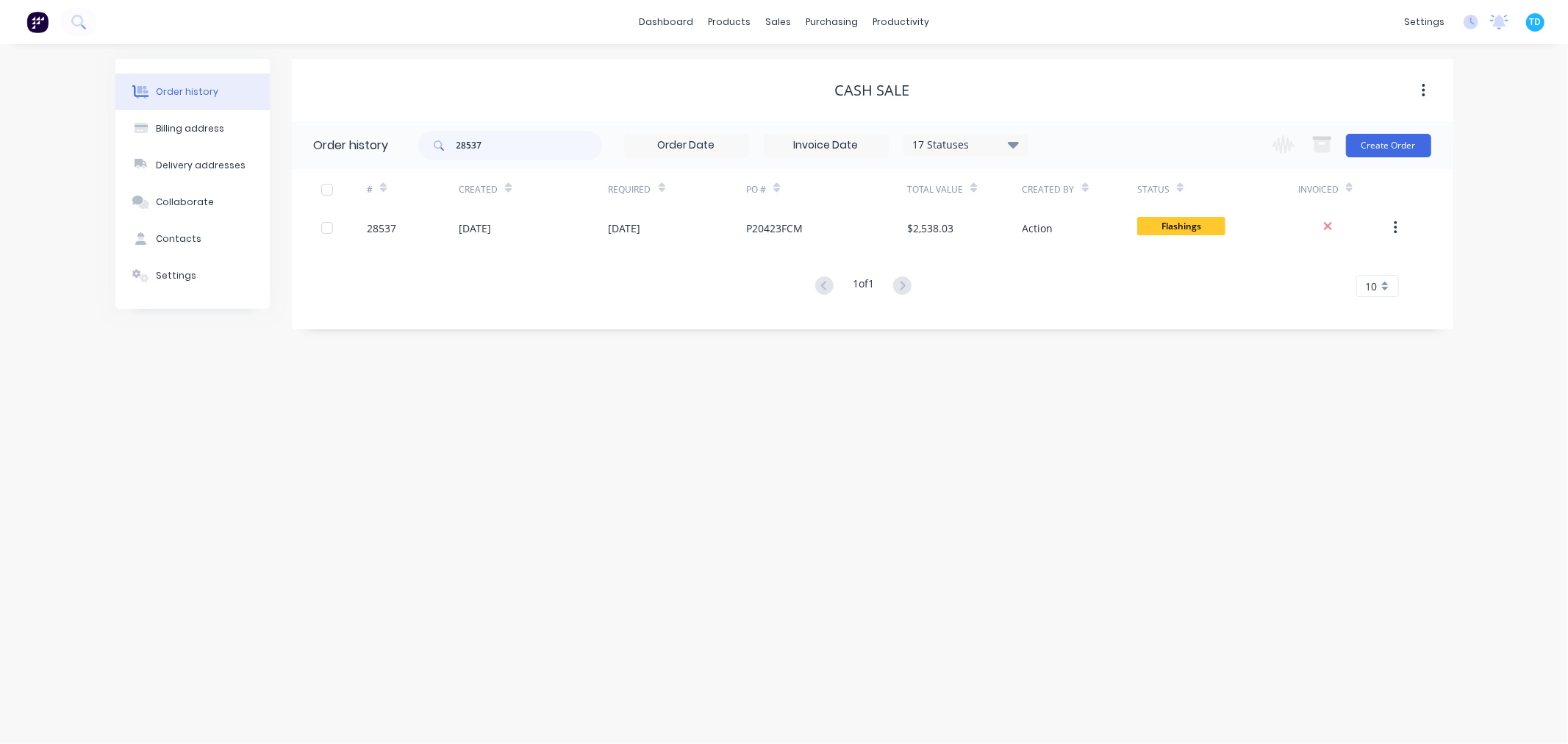
click at [927, 494] on div "Order history Billing address Delivery addresses Collaborate Contacts Settings …" at bounding box center [784, 394] width 1568 height 700
click at [230, 93] on button "Order history" at bounding box center [193, 91] width 155 height 37
click at [832, 72] on div "Sales Orders" at bounding box center [833, 71] width 60 height 13
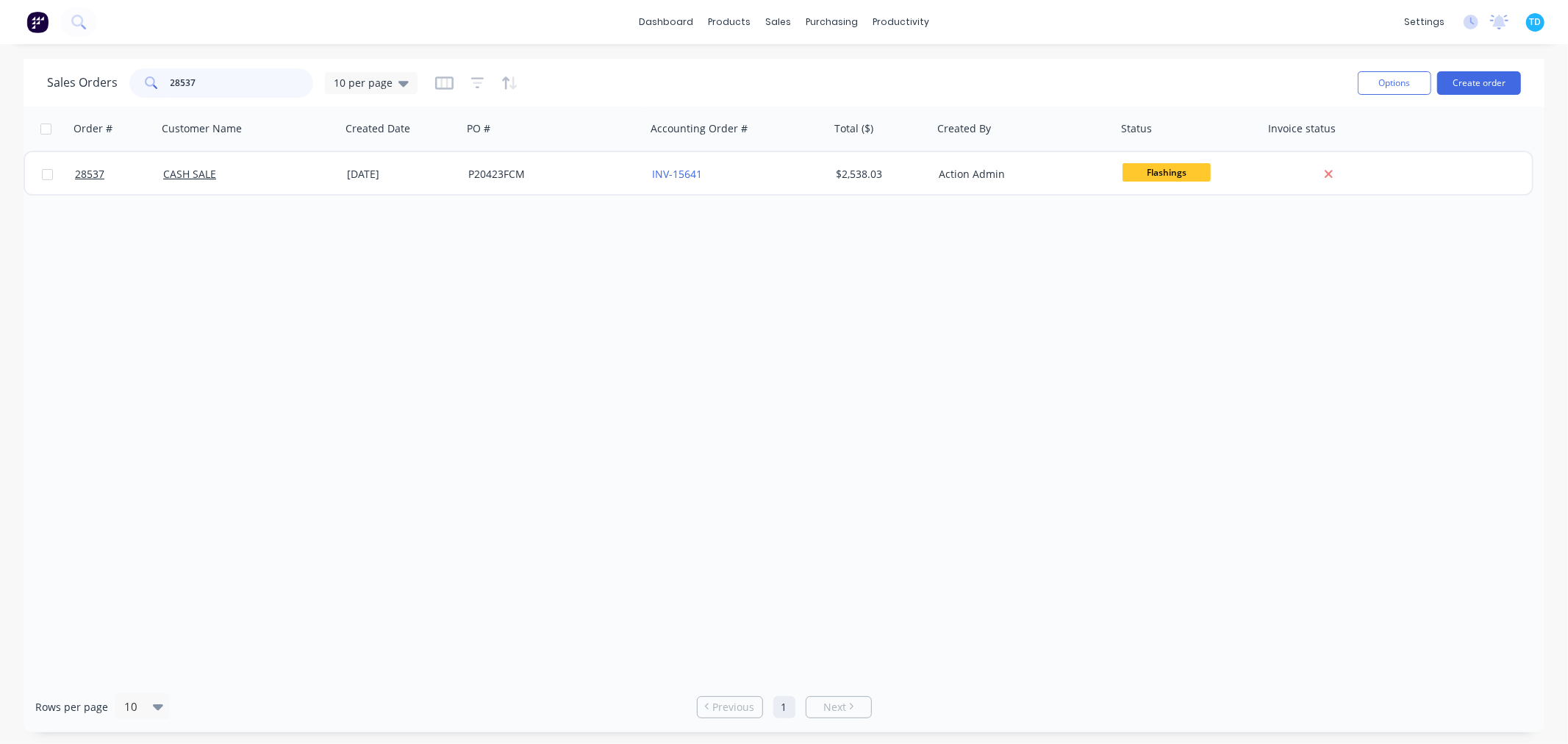
drag, startPoint x: 237, startPoint y: 78, endPoint x: 159, endPoint y: 90, distance: 78.9
click at [159, 90] on div "28537" at bounding box center [221, 83] width 184 height 29
type input "cladding creations"
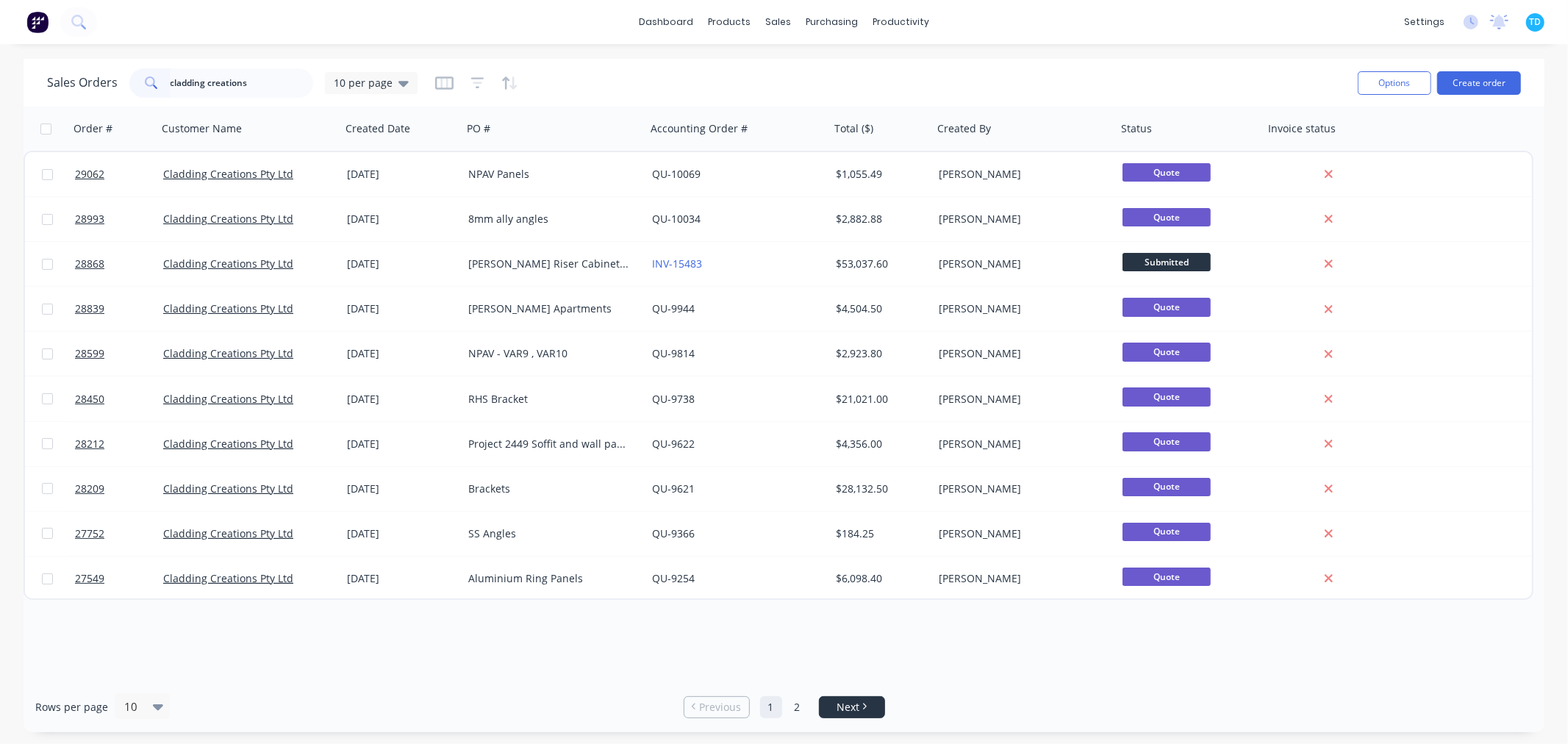
click at [871, 704] on link "Next" at bounding box center [852, 707] width 65 height 15
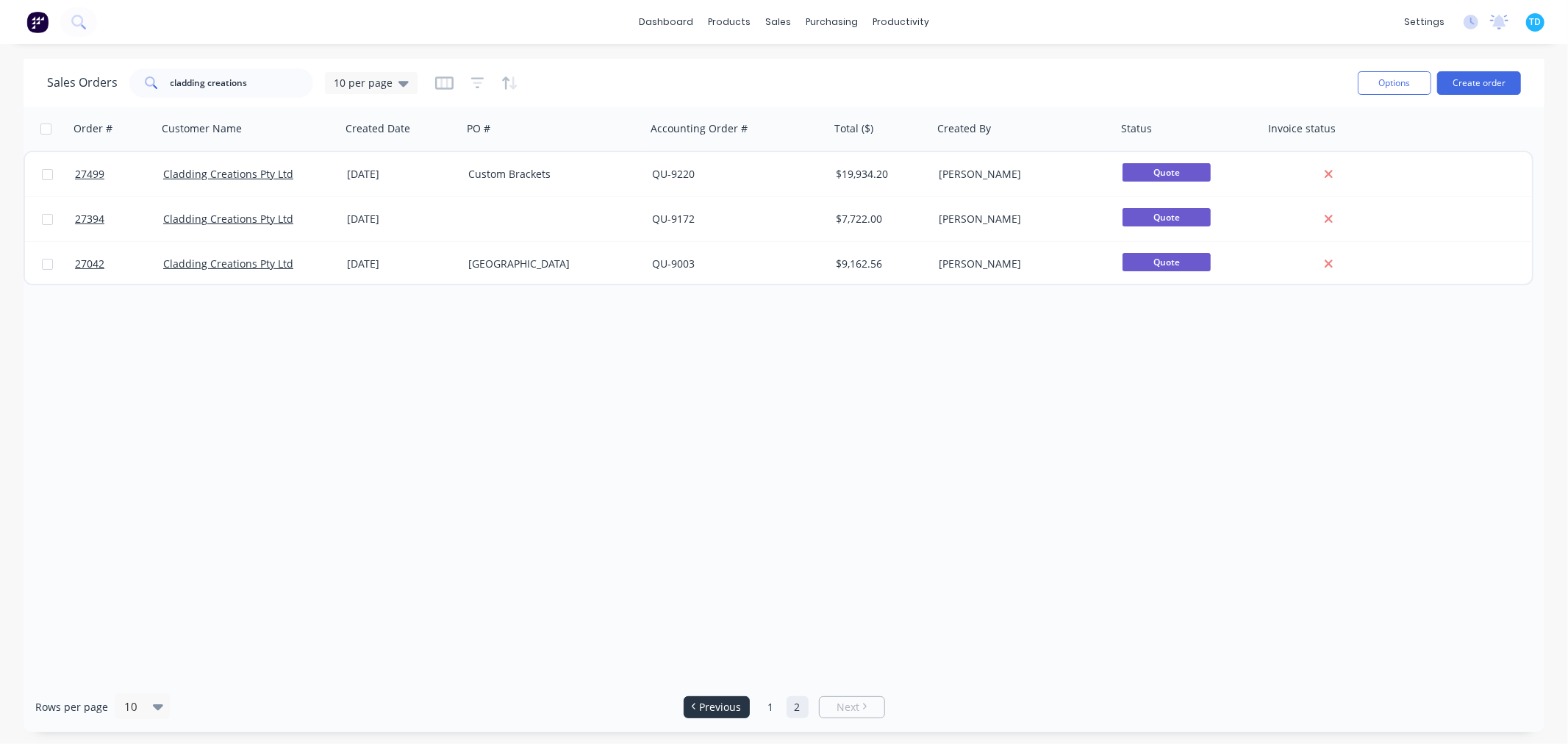
drag, startPoint x: 728, startPoint y: 707, endPoint x: 714, endPoint y: 708, distance: 14.0
click at [729, 707] on span "Previous" at bounding box center [720, 707] width 42 height 15
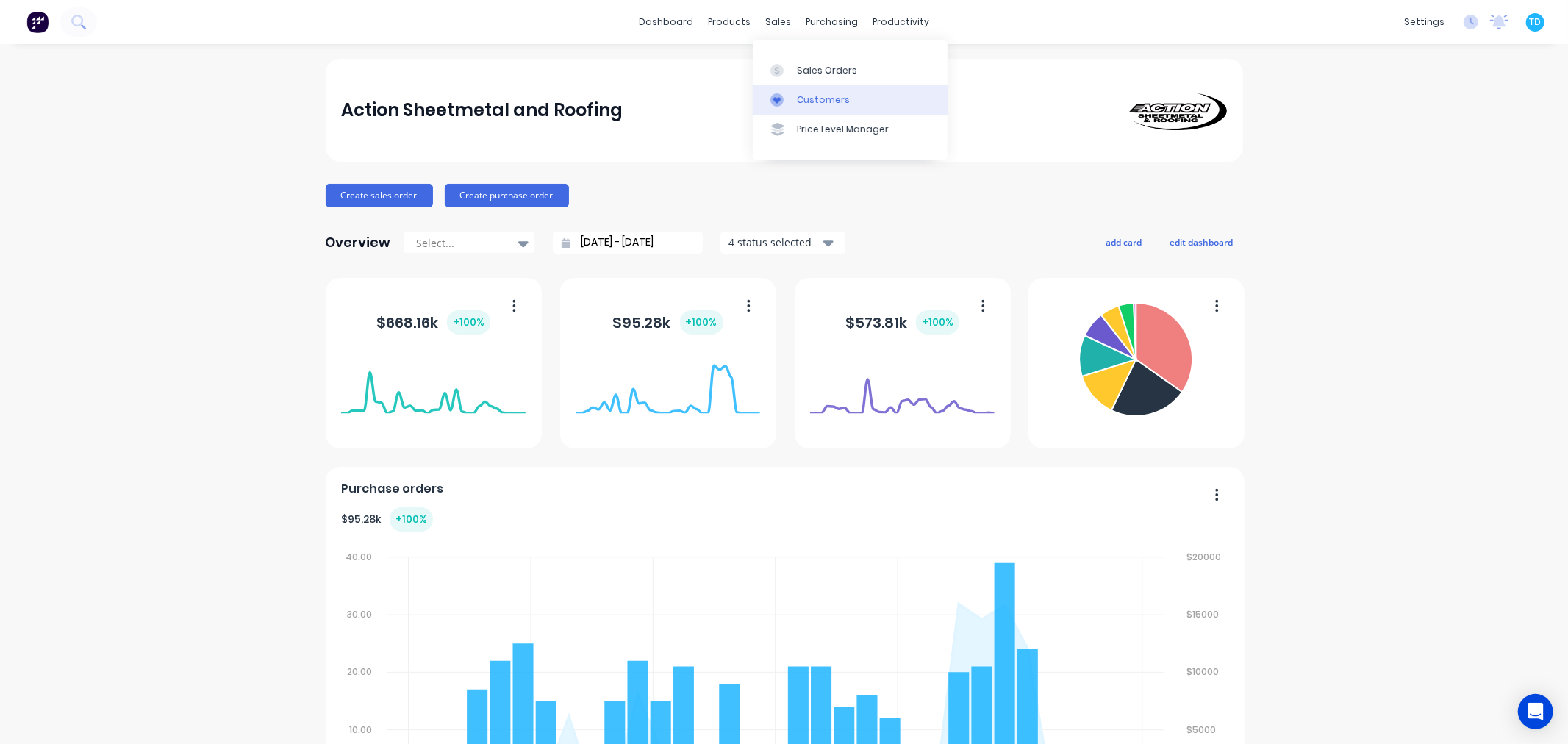
drag, startPoint x: 804, startPoint y: 69, endPoint x: 771, endPoint y: 93, distance: 40.8
click at [804, 69] on div "Sales Orders" at bounding box center [827, 71] width 60 height 13
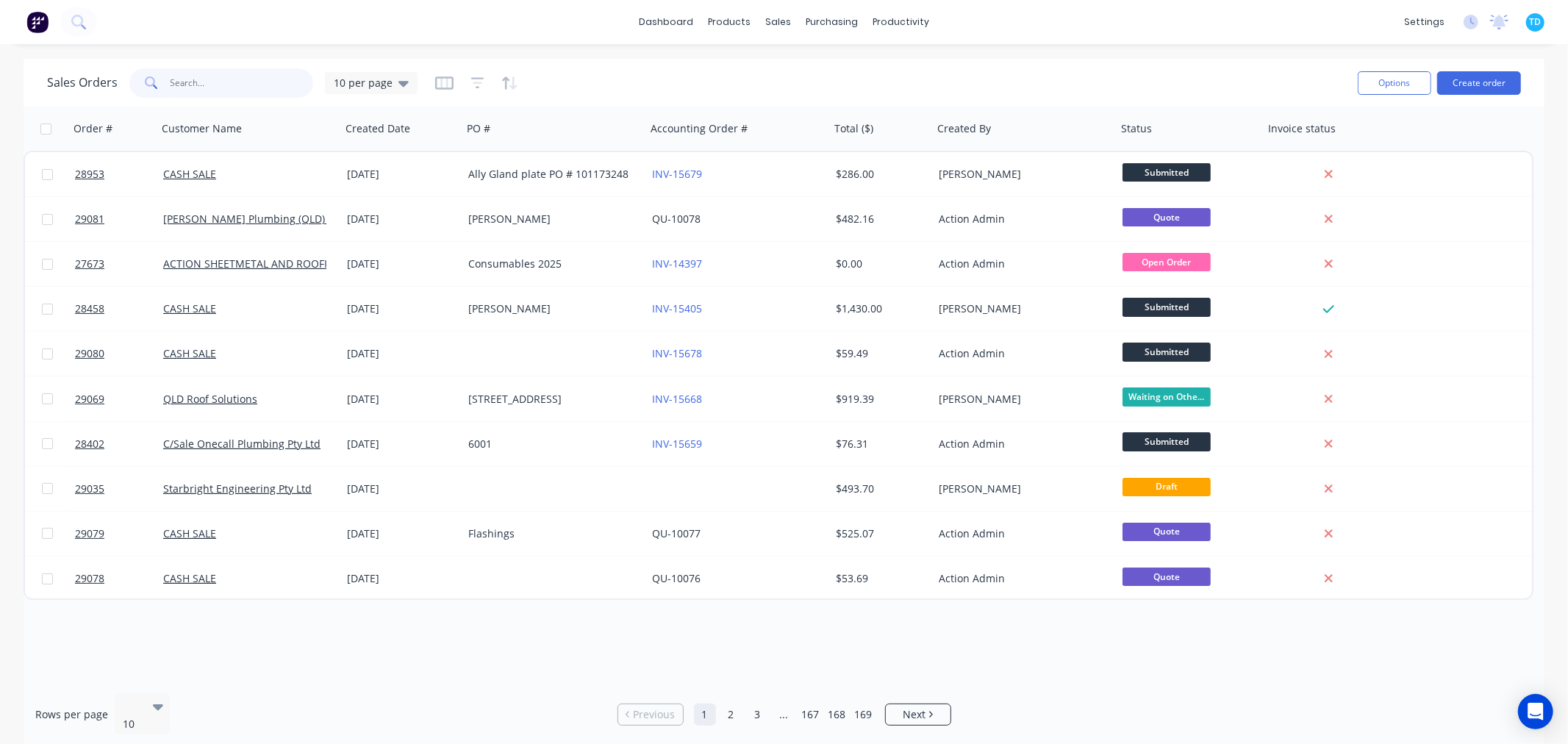
click at [207, 86] on input "text" at bounding box center [242, 83] width 143 height 29
type input "[PERSON_NAME]"
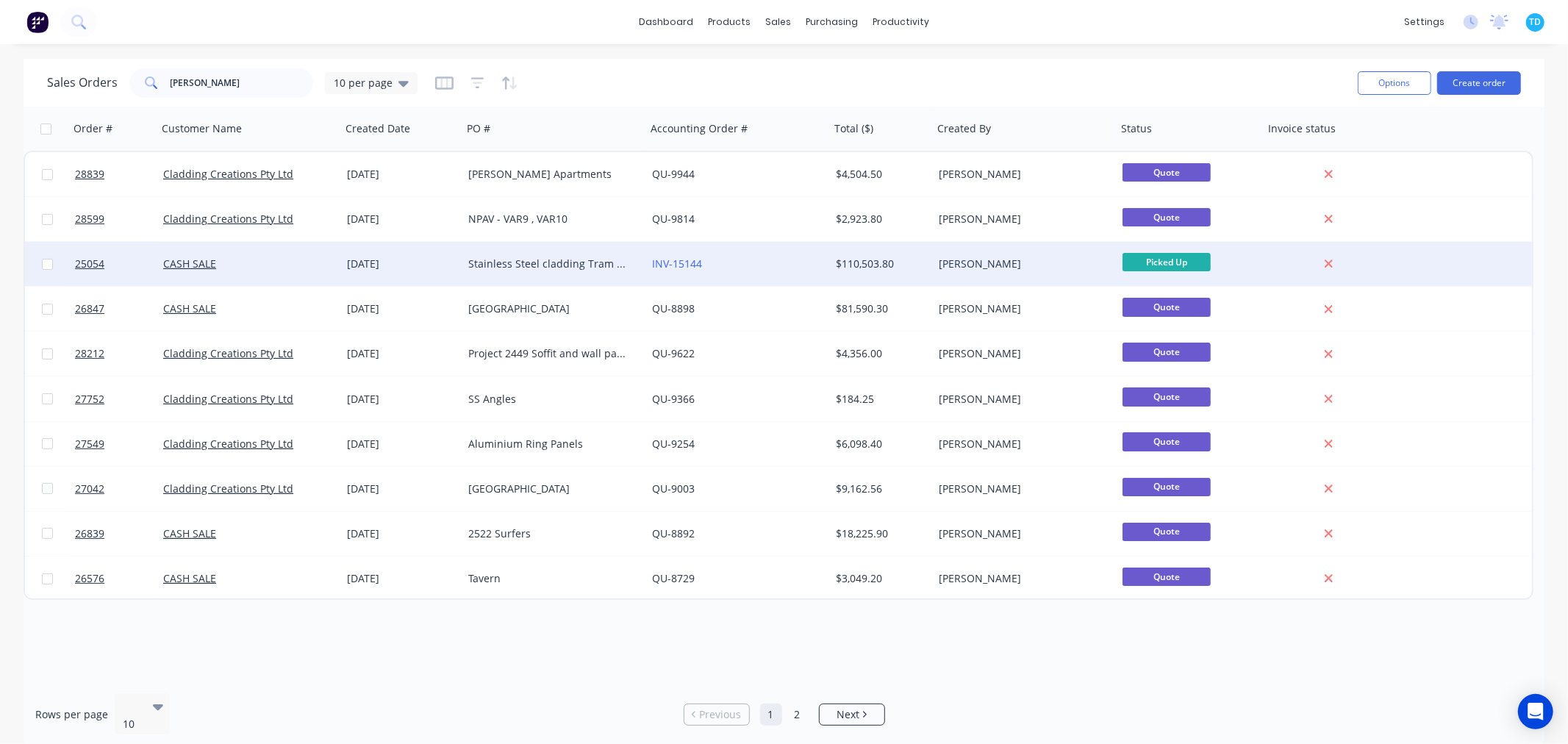
click at [556, 261] on div "Stainless Steel cladding Tram GC Numerous PO for each line item." at bounding box center [550, 264] width 164 height 15
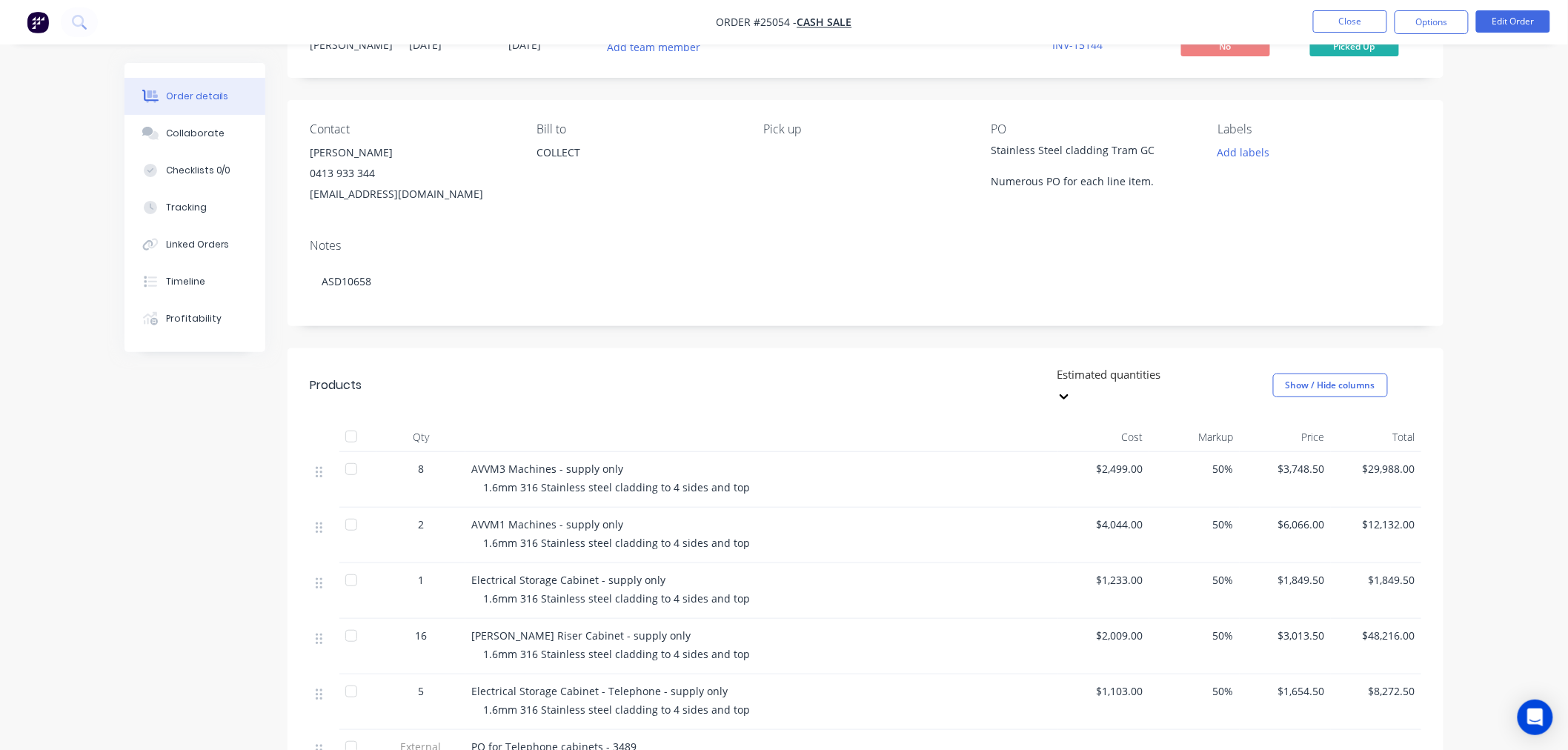
scroll to position [329, 0]
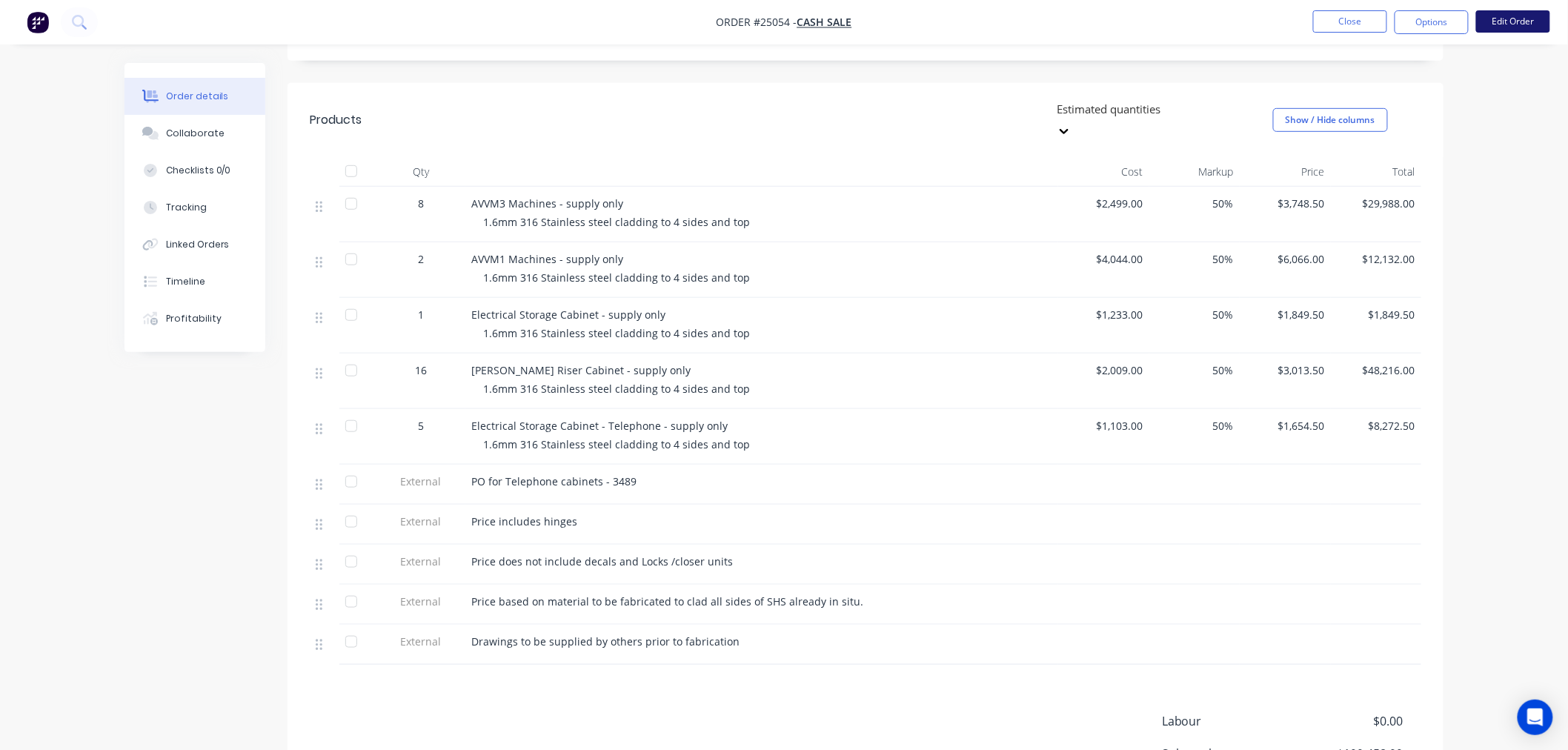
click at [1521, 18] on button "Edit Order" at bounding box center [1513, 22] width 74 height 23
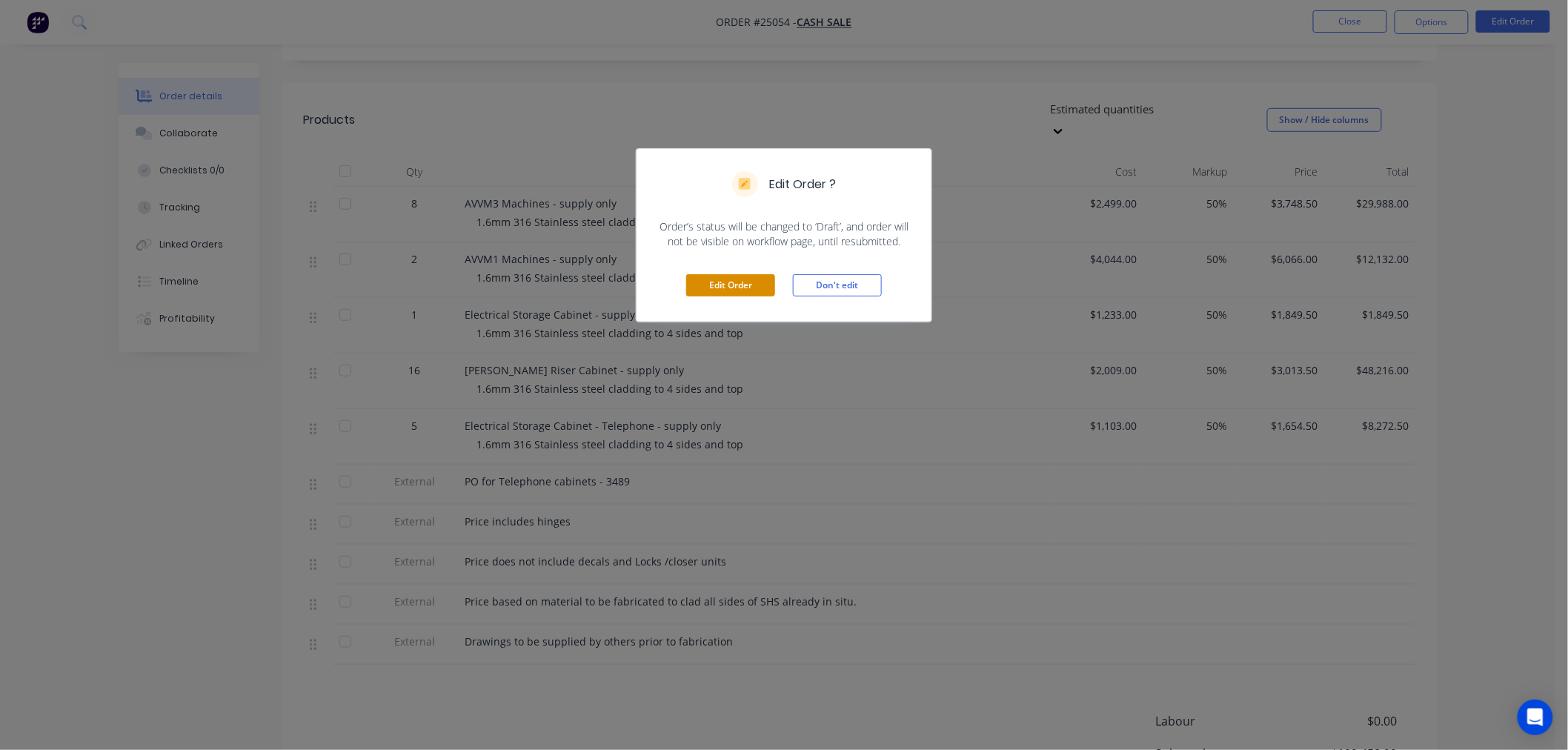
click at [741, 292] on button "Edit Order" at bounding box center [731, 285] width 89 height 23
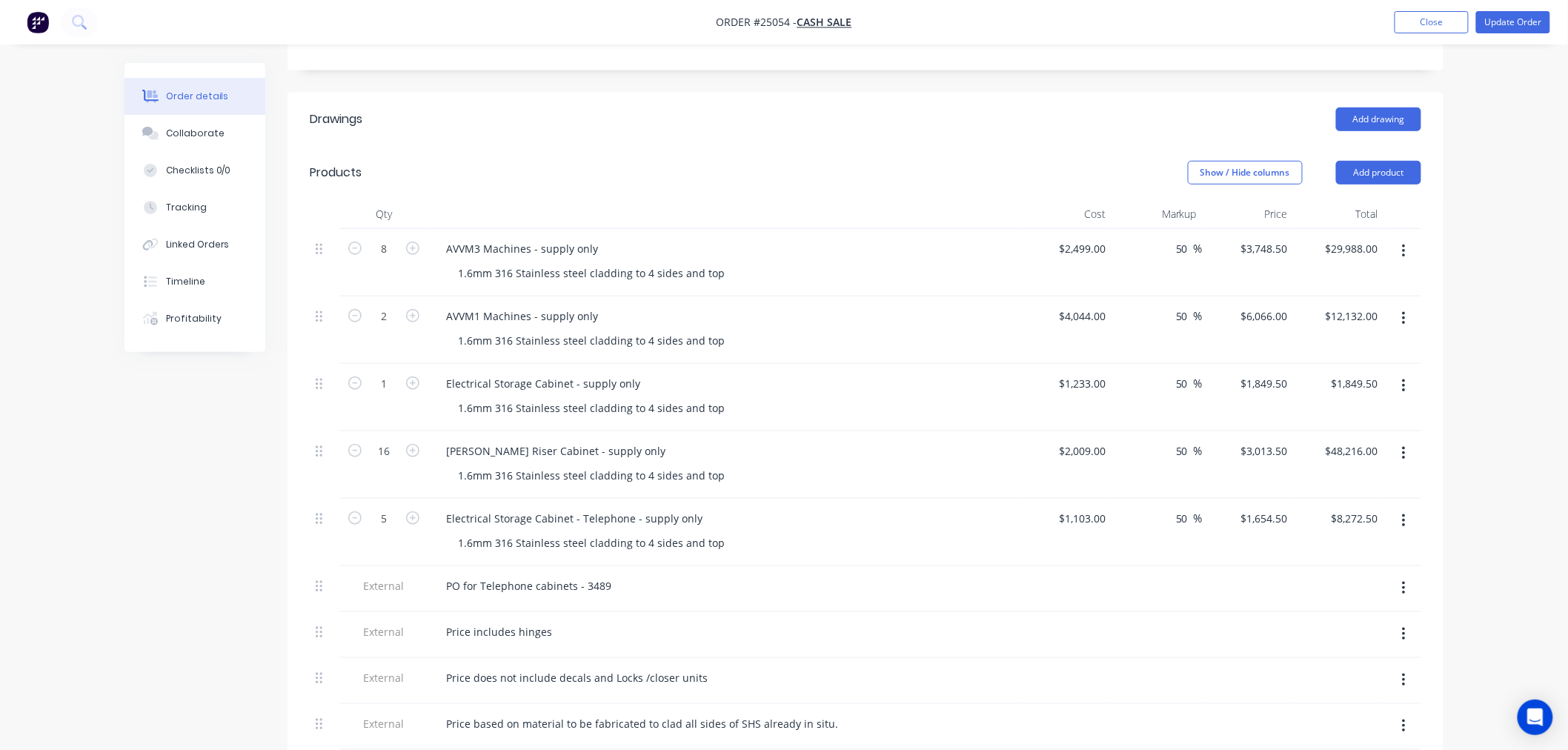
scroll to position [494, 0]
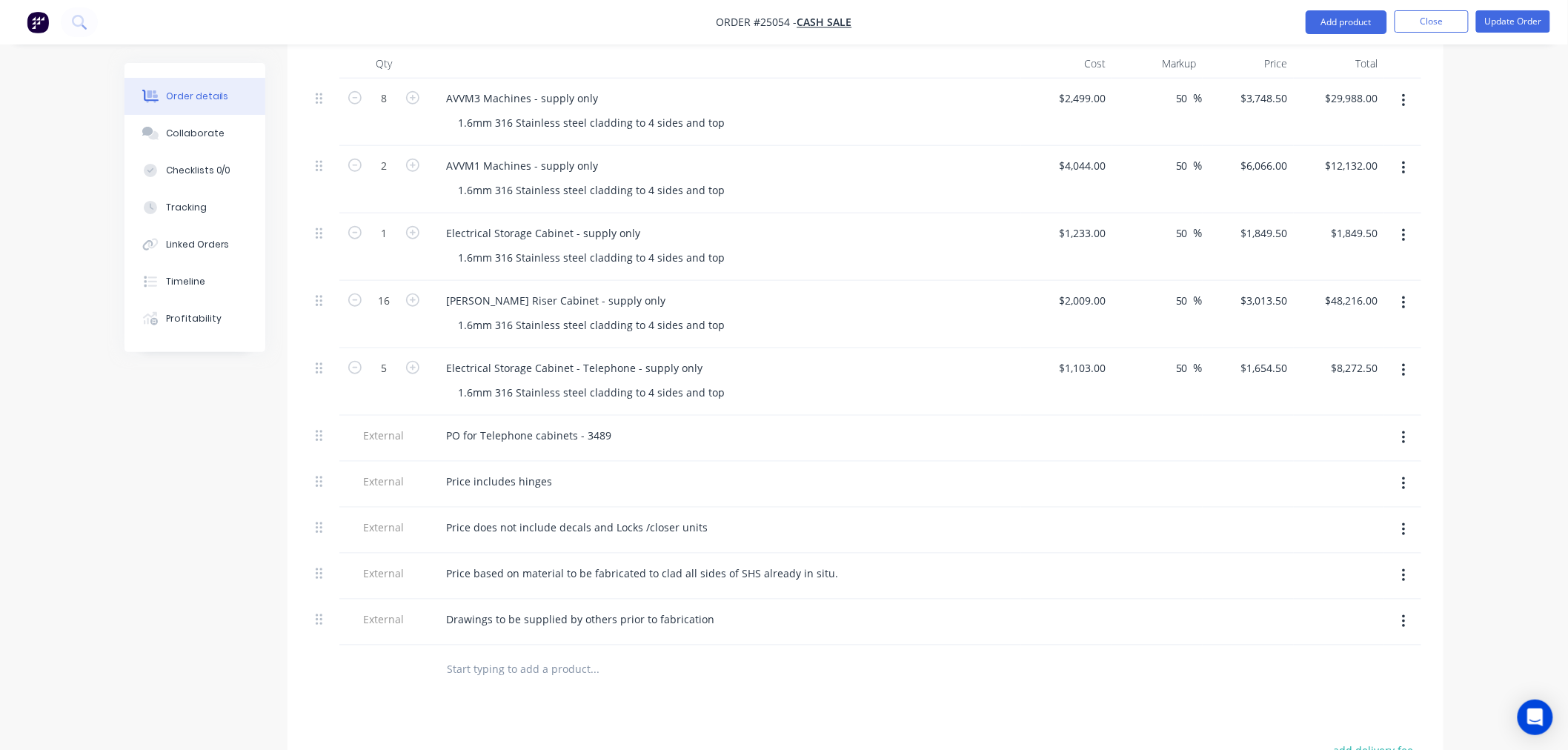
click at [1405, 430] on icon "button" at bounding box center [1404, 438] width 4 height 17
click at [1347, 466] on div "Duplicate" at bounding box center [1351, 477] width 114 height 22
click at [1404, 431] on icon "button" at bounding box center [1404, 438] width 3 height 14
click at [1396, 466] on div "Duplicate" at bounding box center [1351, 477] width 114 height 22
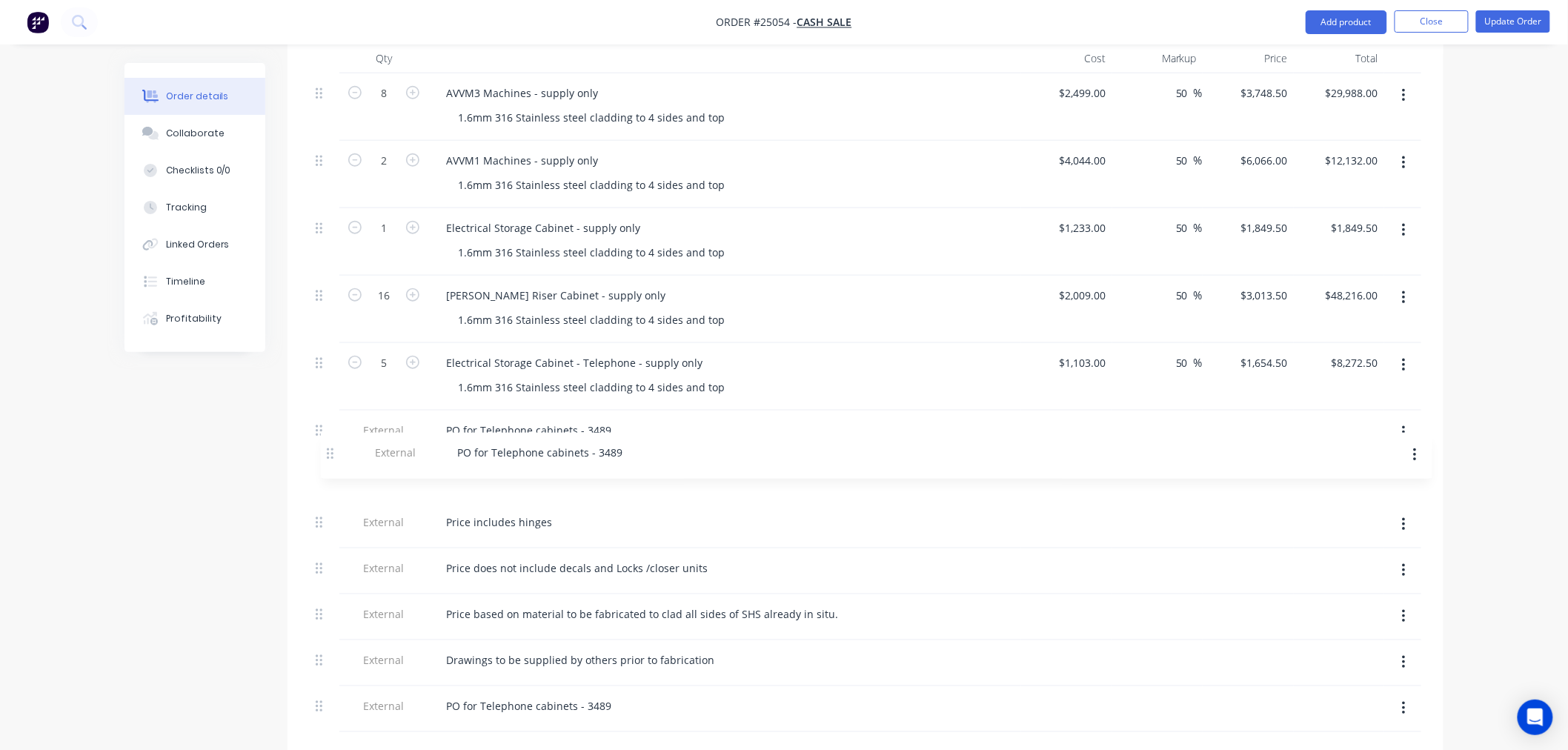
drag, startPoint x: 317, startPoint y: 649, endPoint x: 330, endPoint y: 451, distance: 198.4
click at [330, 451] on div "8 AVVM3 Machines - supply only 1.6mm 316 Stainless steel cladding to 4 sides an…" at bounding box center [866, 402] width 1112 height 659
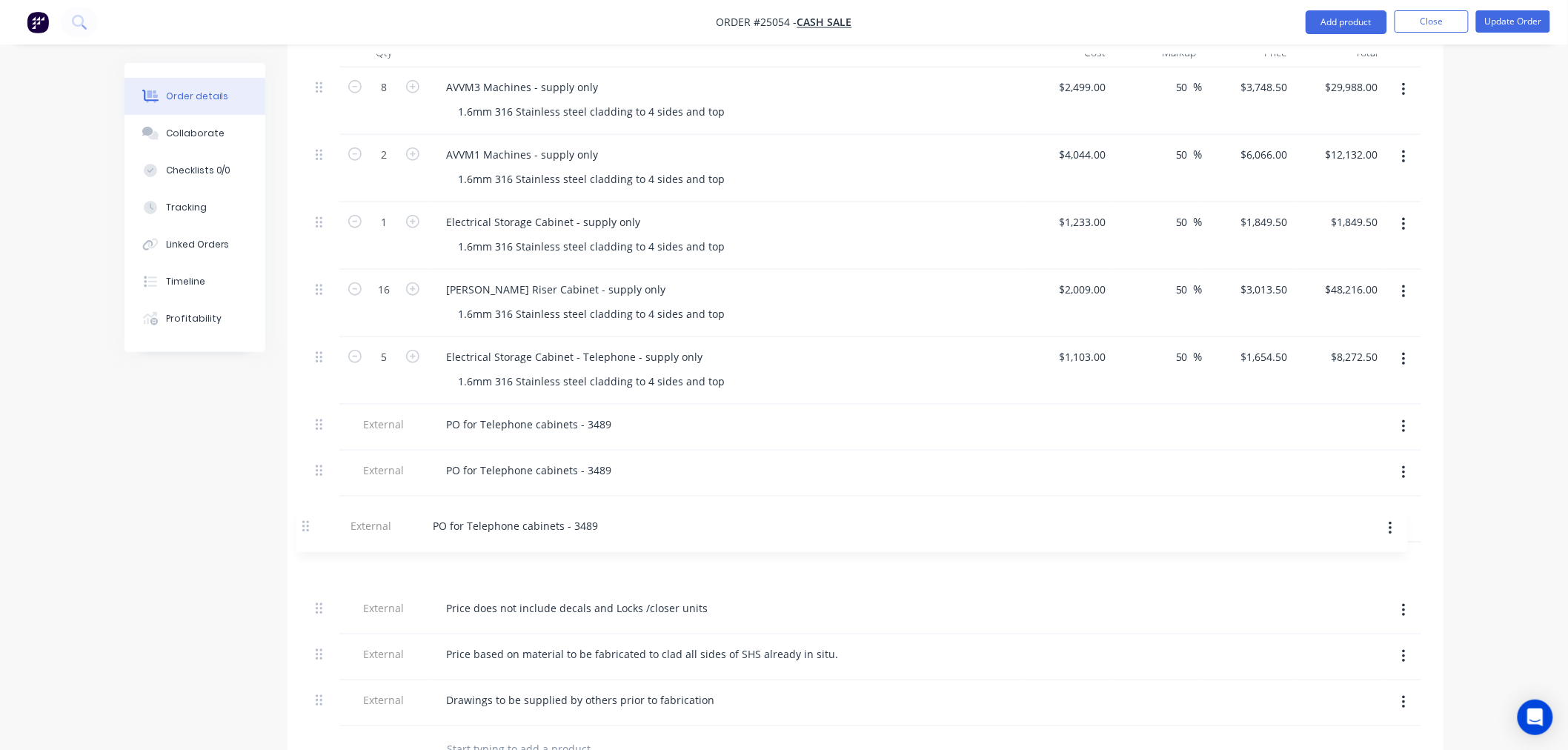
scroll to position [507, 0]
drag, startPoint x: 316, startPoint y: 693, endPoint x: 310, endPoint y: 493, distance: 200.1
click at [310, 493] on div "8 AVVM3 Machines - supply only 1.6mm 316 Stainless steel cladding to 4 sides an…" at bounding box center [866, 395] width 1112 height 659
click at [550, 457] on div "PO for Telephone cabinets - 3489" at bounding box center [528, 468] width 189 height 22
drag, startPoint x: 574, startPoint y: 448, endPoint x: 483, endPoint y: 443, distance: 91.1
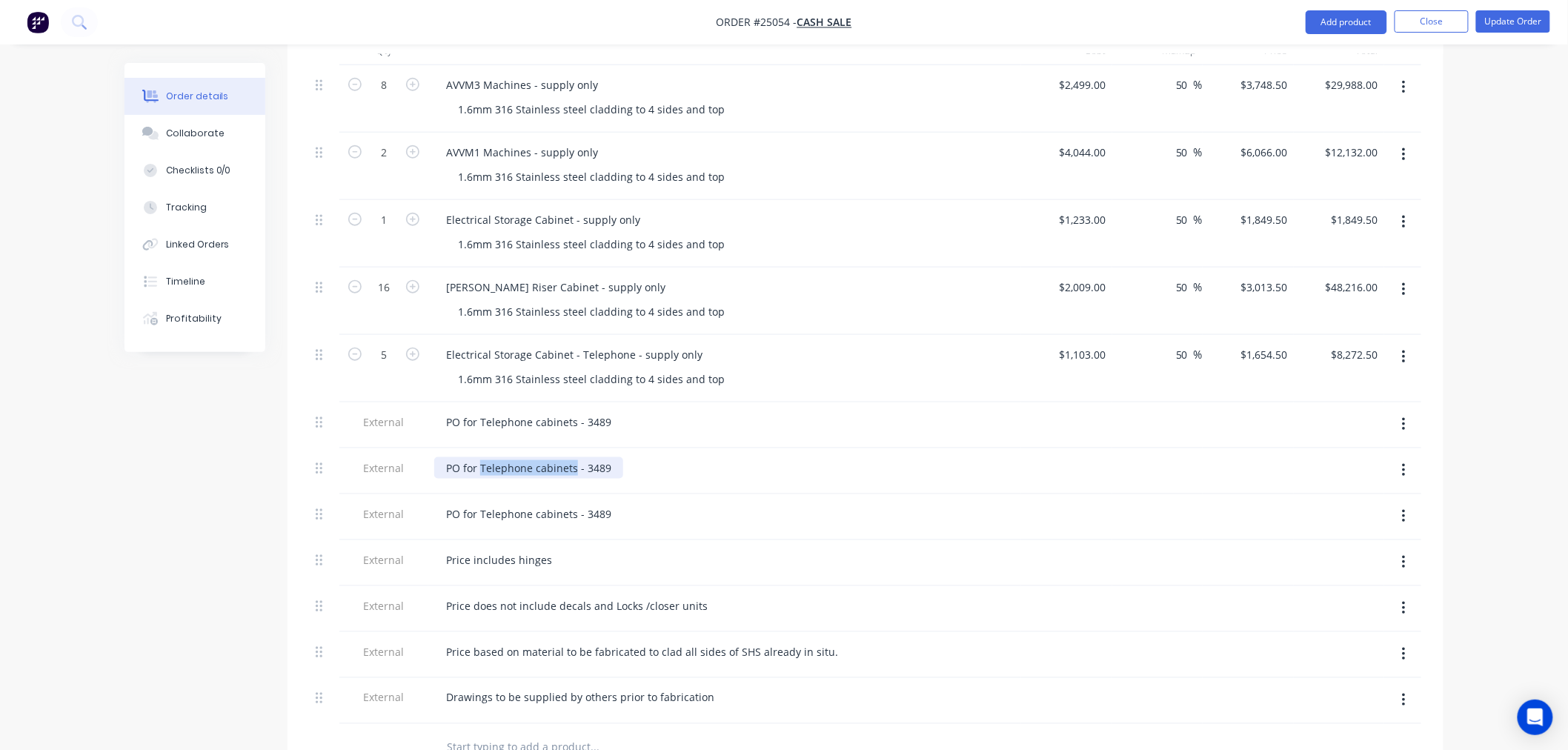
click at [483, 457] on div "PO for Telephone cabinets - 3489" at bounding box center [528, 468] width 189 height 22
click at [569, 503] on div "PO for Telephone cabinets - 3489" at bounding box center [528, 514] width 189 height 22
drag, startPoint x: 529, startPoint y: 493, endPoint x: 482, endPoint y: 494, distance: 47.0
click at [482, 503] on div "PO for Telephone cabinets - 3489" at bounding box center [528, 514] width 189 height 22
click at [610, 503] on div "PO for [PERSON_NAME] Riser cabinets - 3489" at bounding box center [559, 514] width 251 height 22
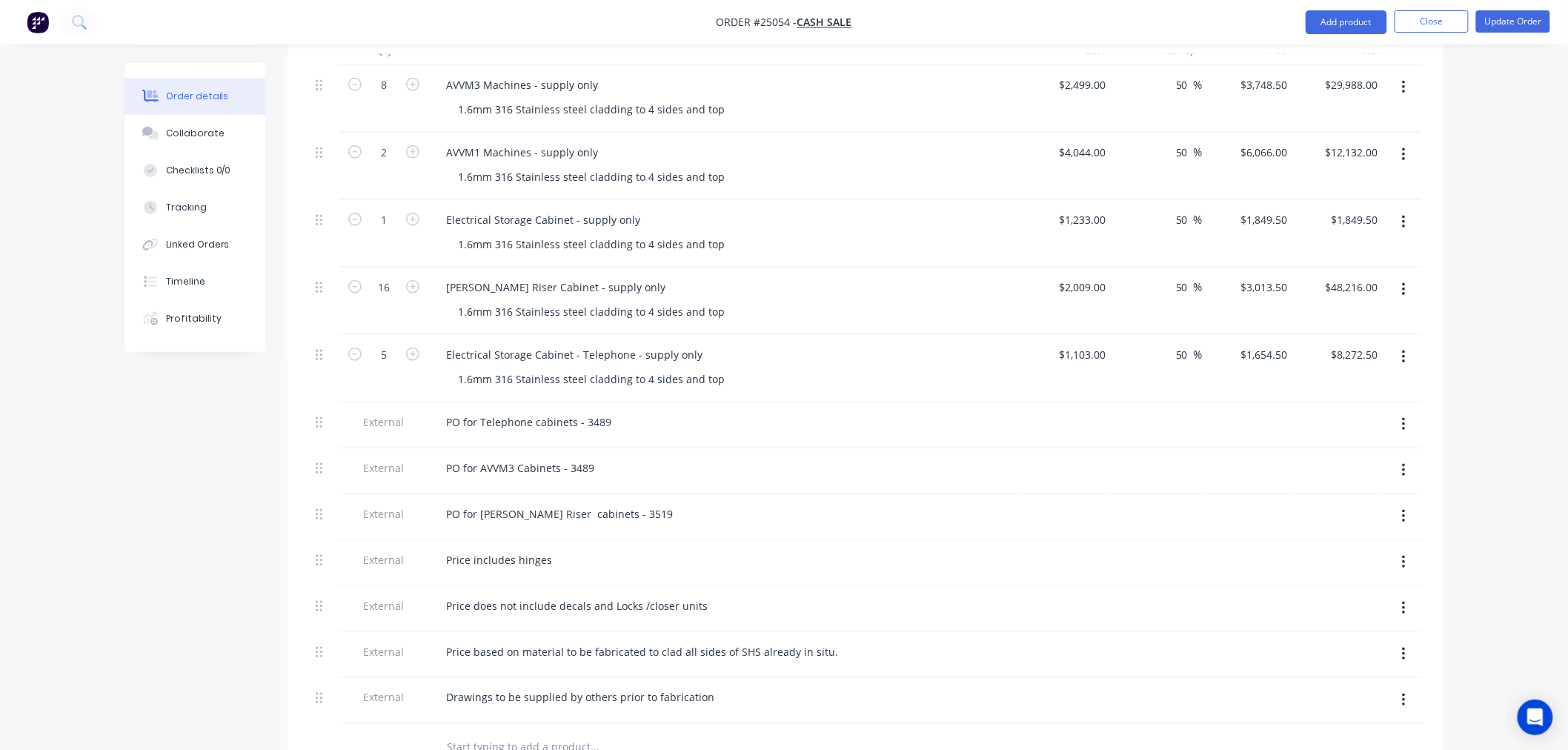
click at [862, 559] on div "Price includes hinges" at bounding box center [725, 563] width 593 height 46
click at [594, 457] on div "PO for AVVM3 Cabinets - 3489" at bounding box center [520, 468] width 172 height 22
click at [779, 505] on div "PO for [PERSON_NAME] Riser cabinets - 3519" at bounding box center [725, 517] width 593 height 46
